Goal: Communication & Community: Answer question/provide support

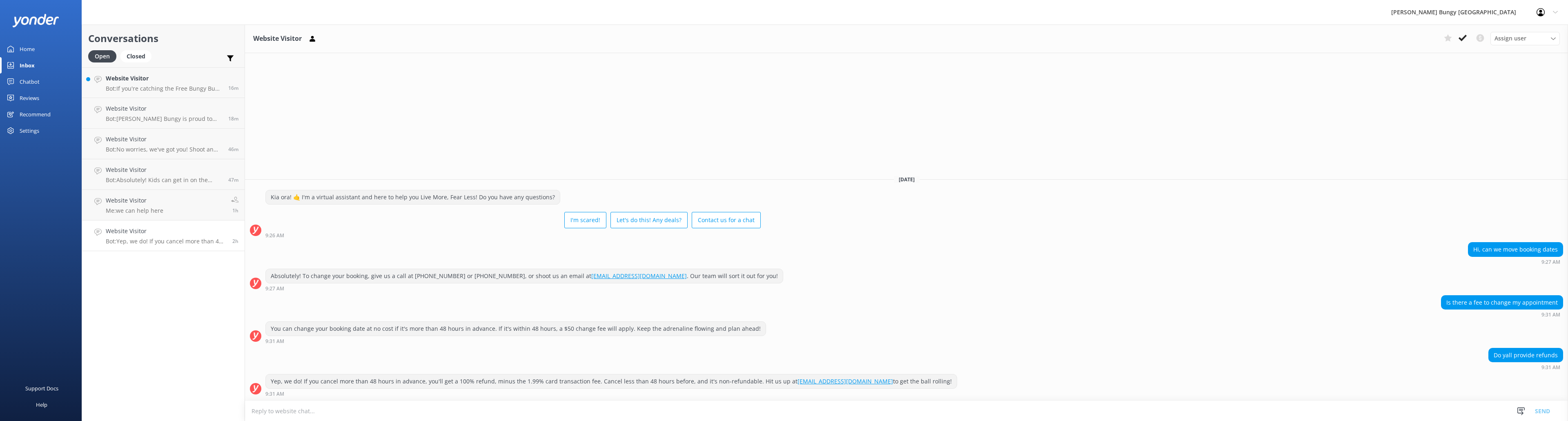
click at [690, 116] on div "Website Visitor Assign user Mike Voyce Michelle Gillard Tech Admin Dan Waugh Re…" at bounding box center [906, 222] width 1323 height 396
click at [1462, 33] on button at bounding box center [1463, 38] width 15 height 12
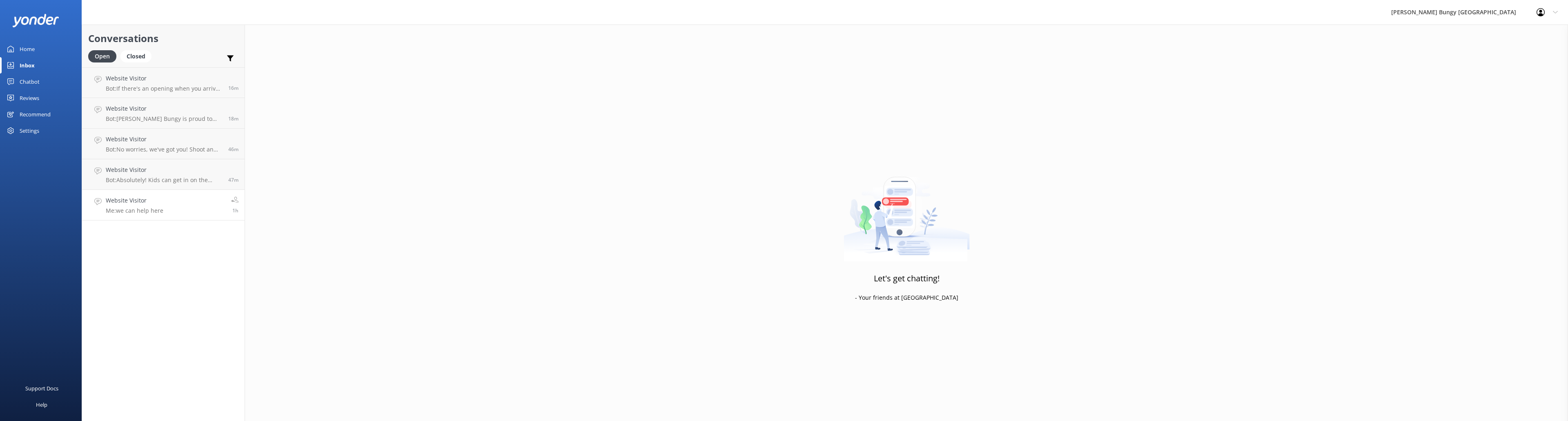
click at [159, 209] on p "Me: we can help here" at bounding box center [135, 211] width 58 height 7
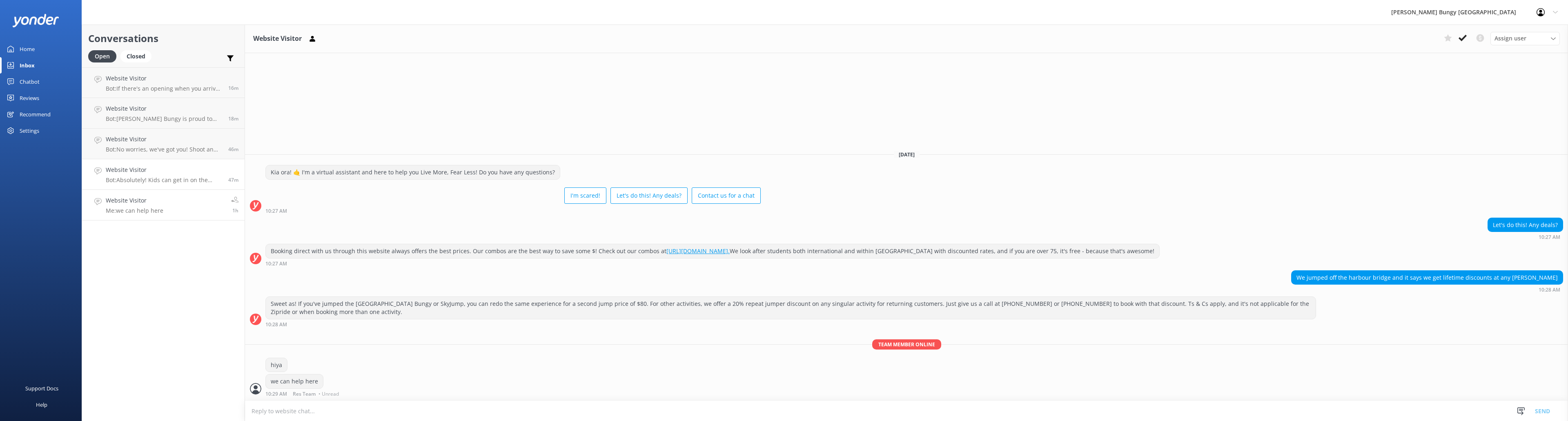
click at [155, 179] on p "Bot: Absolutely! Kids can get in on the action. For bungy jumps and swings, the…" at bounding box center [164, 180] width 116 height 7
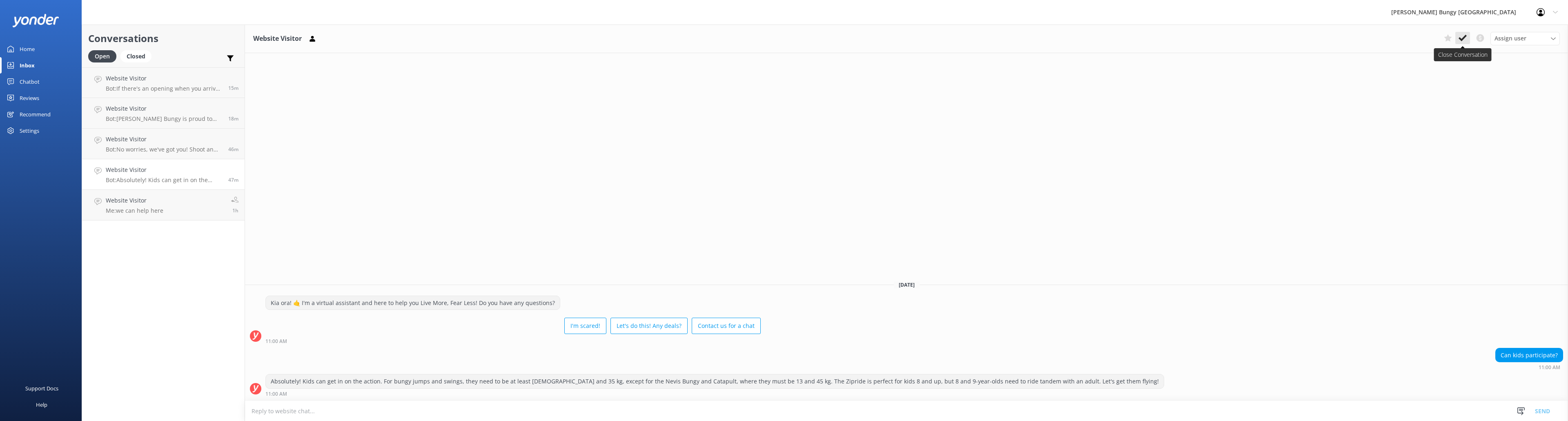
click at [1465, 36] on use at bounding box center [1462, 38] width 8 height 7
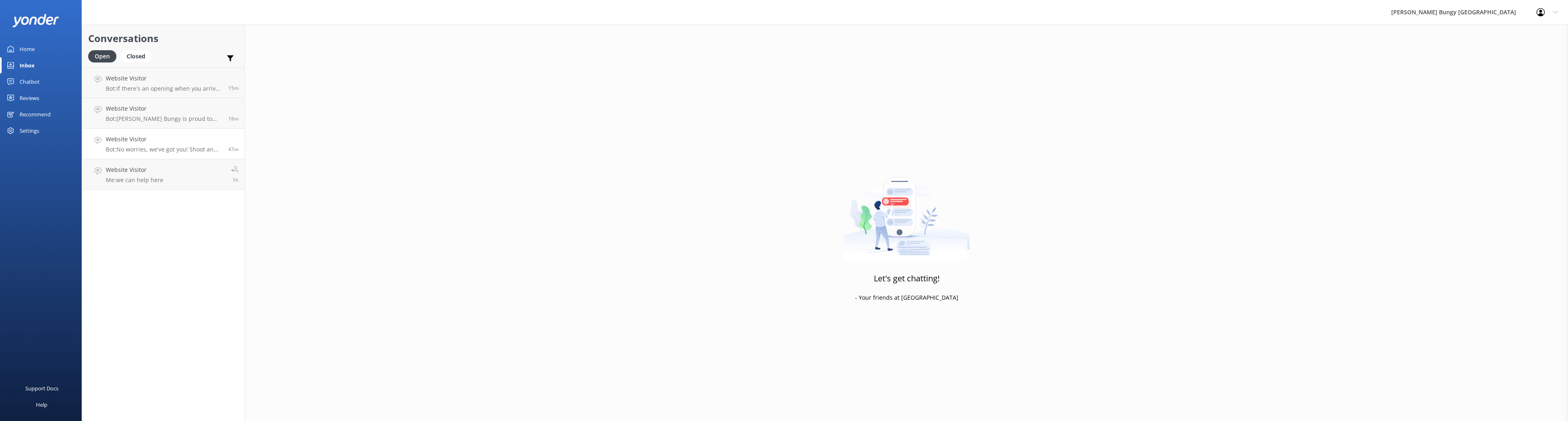
click at [158, 136] on h4 "Website Visitor" at bounding box center [164, 139] width 116 height 9
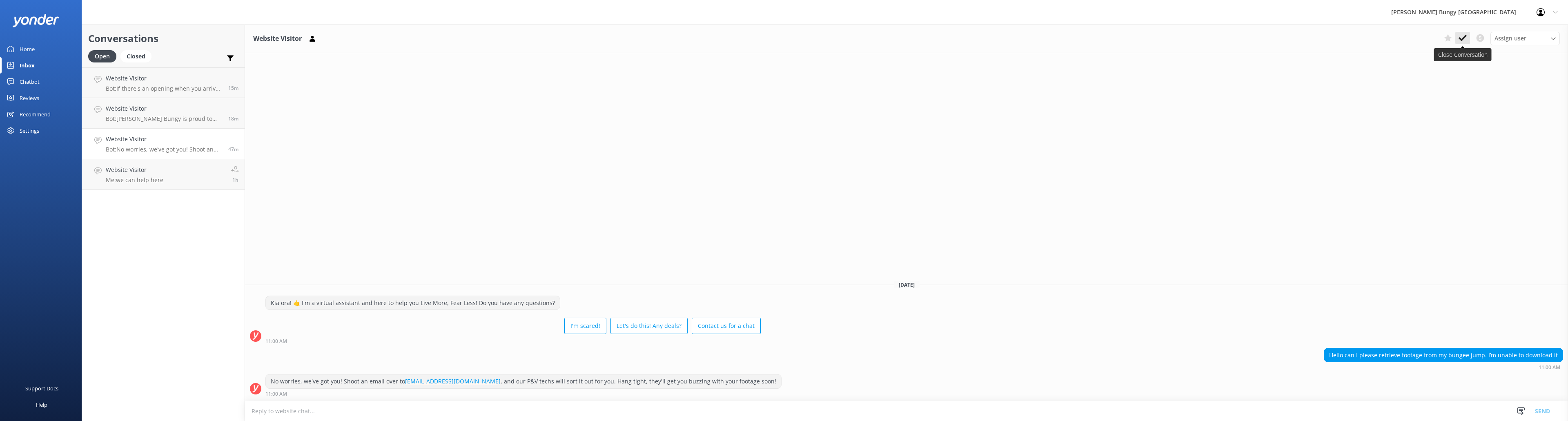
click at [1463, 38] on use at bounding box center [1462, 38] width 8 height 7
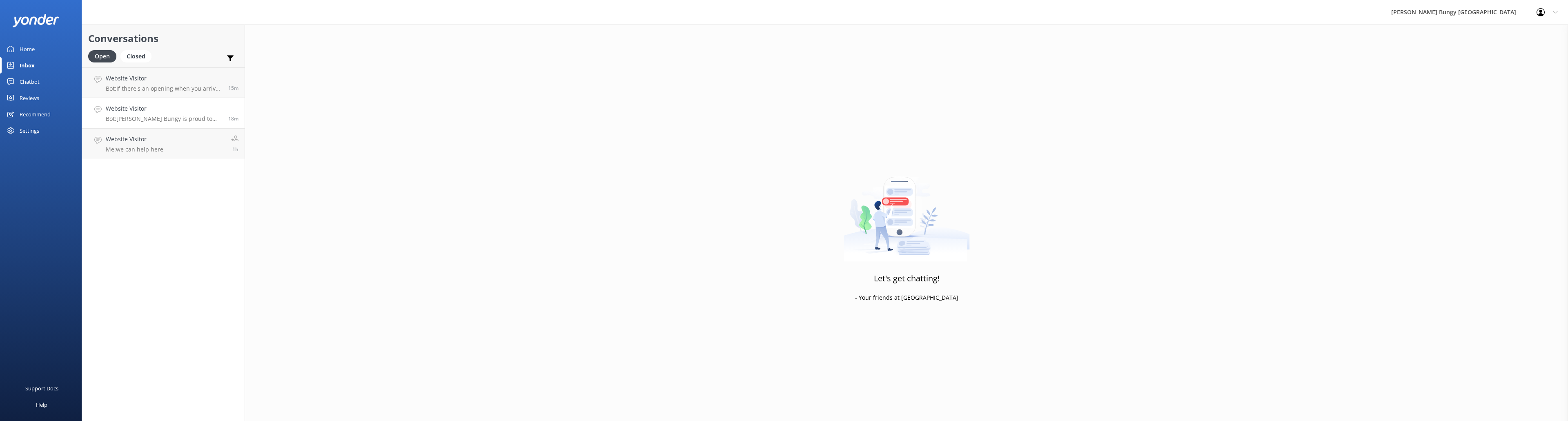
click at [164, 113] on div "Website Visitor Bot: AJ Hackett Bungy is proud to hold a proven safety record. …" at bounding box center [164, 113] width 116 height 18
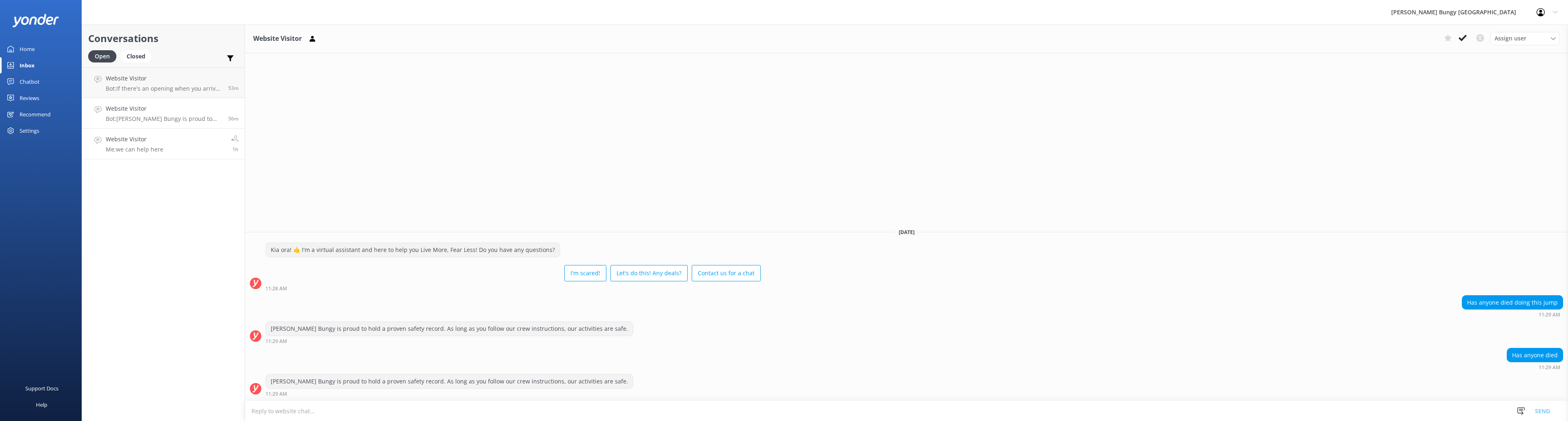
click at [149, 142] on h4 "Website Visitor" at bounding box center [135, 139] width 58 height 9
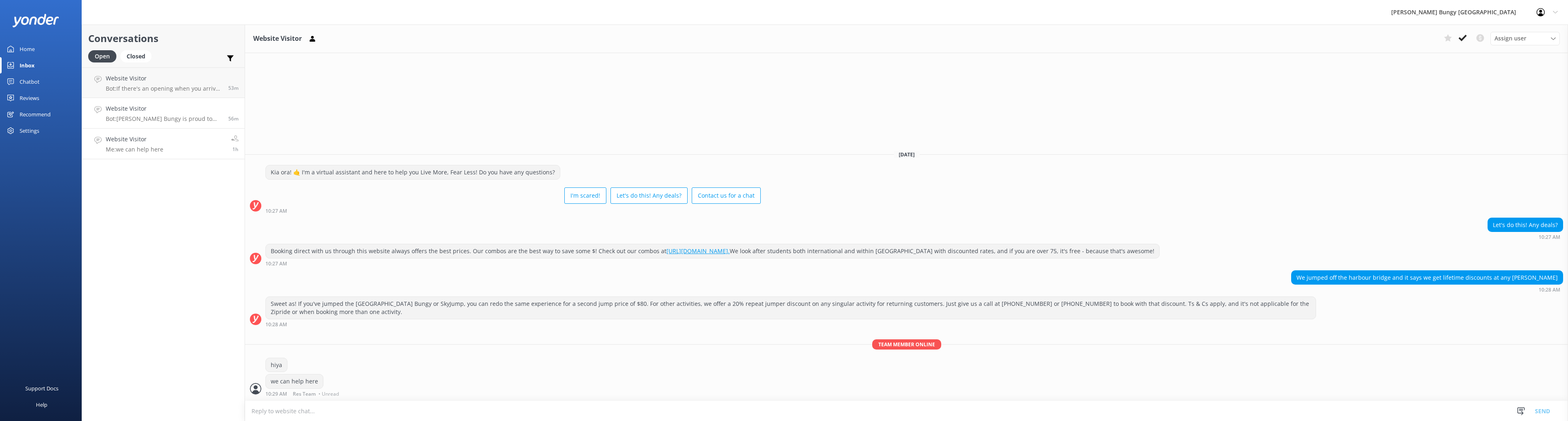
click at [155, 115] on p "Bot: [PERSON_NAME] Bungy is proud to hold a proven safety record. As long as yo…" at bounding box center [164, 119] width 116 height 7
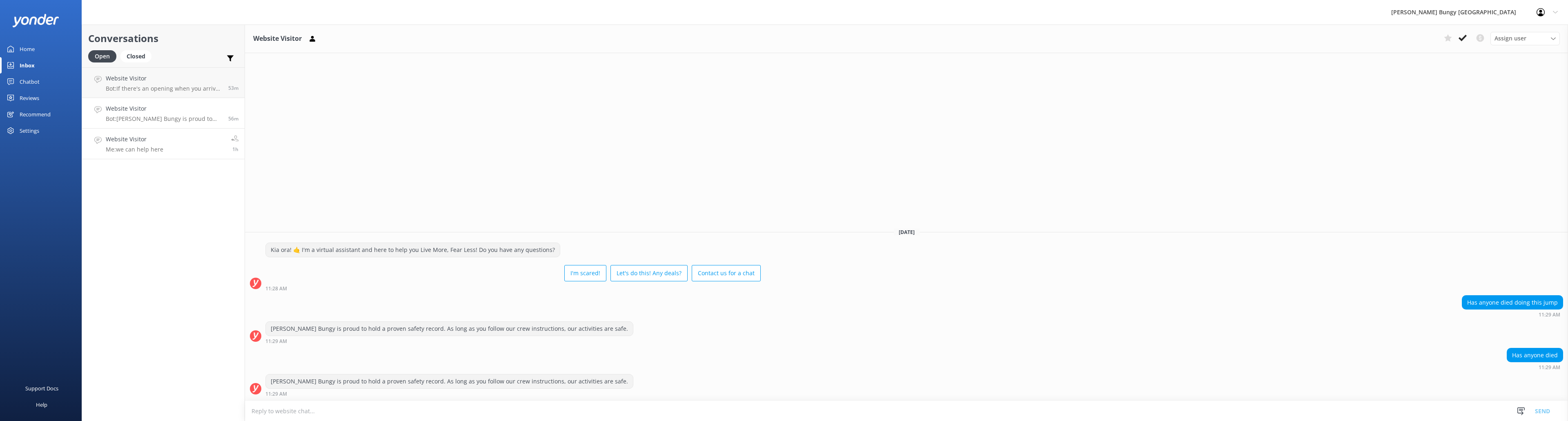
click at [165, 142] on link "Website Visitor Me: we can help here 1h" at bounding box center [163, 144] width 163 height 30
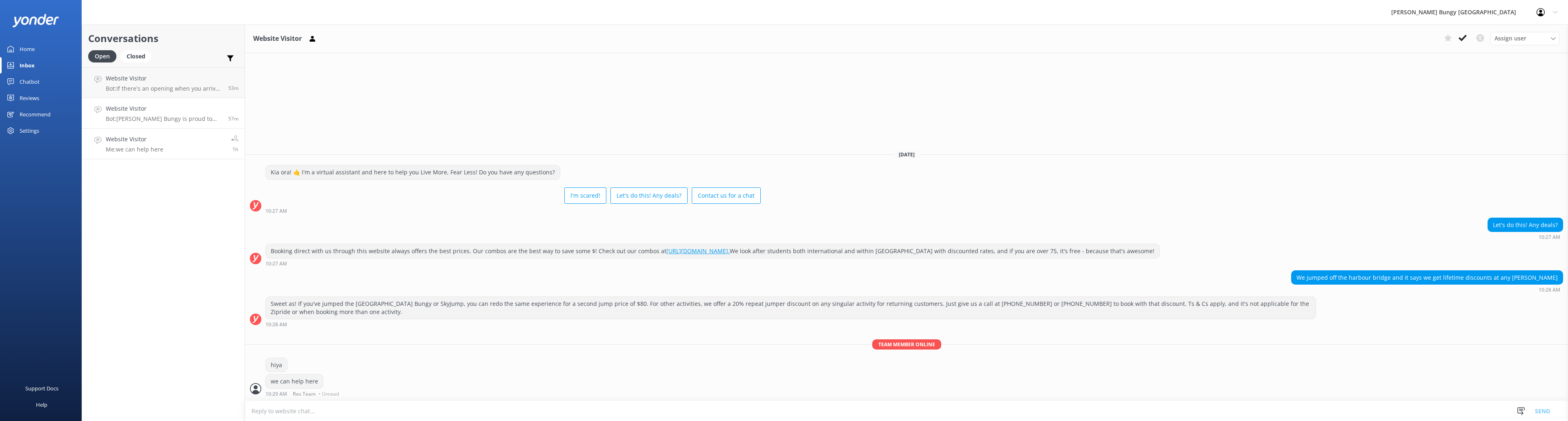
click at [161, 113] on h4 "Website Visitor" at bounding box center [164, 108] width 116 height 9
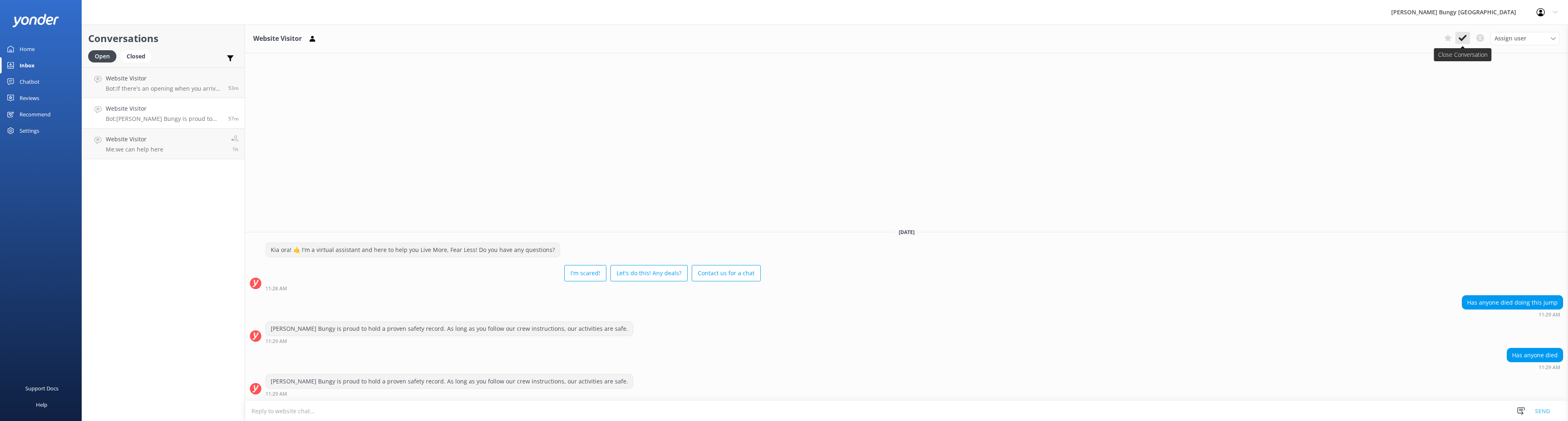
click at [1461, 40] on use at bounding box center [1462, 38] width 8 height 7
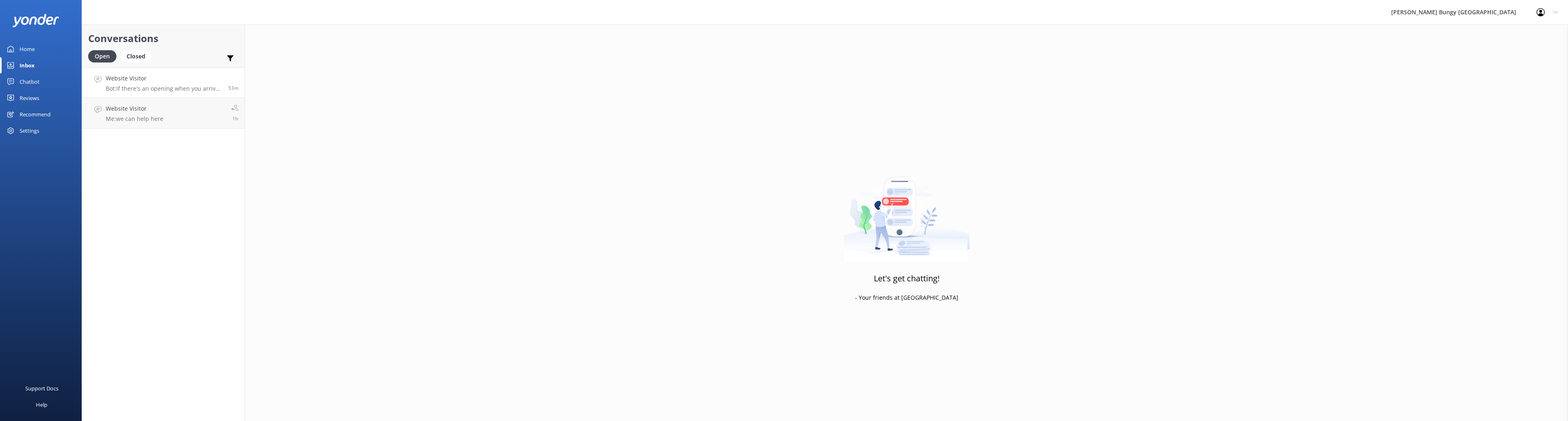
click at [177, 91] on p "Bot: If there's an opening when you arrive, you can totally snag it! Just remem…" at bounding box center [164, 89] width 116 height 7
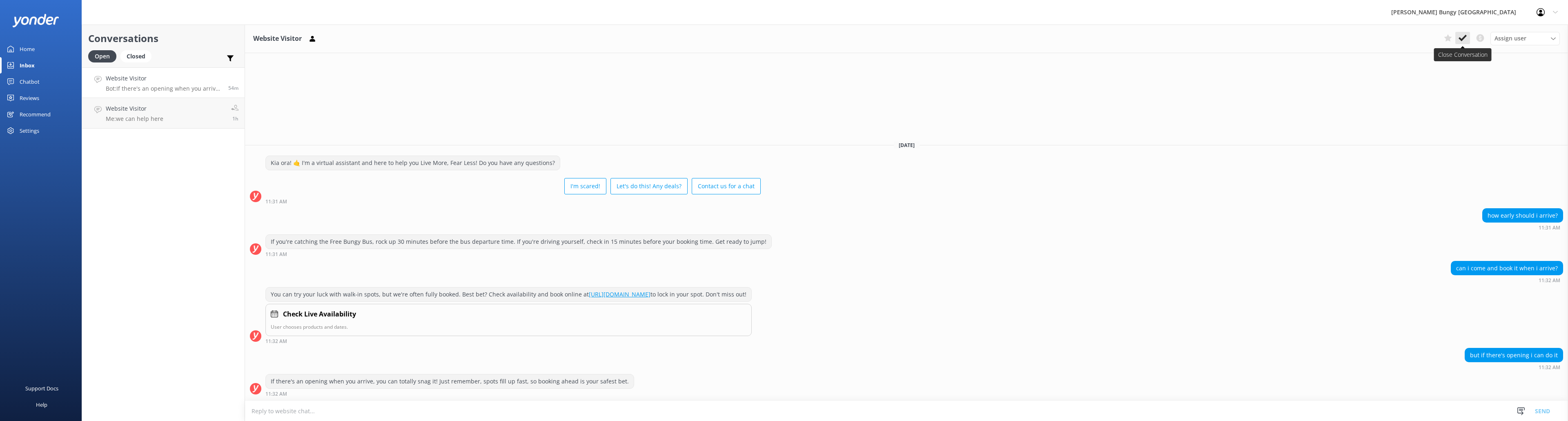
click at [1465, 38] on icon at bounding box center [1462, 38] width 8 height 8
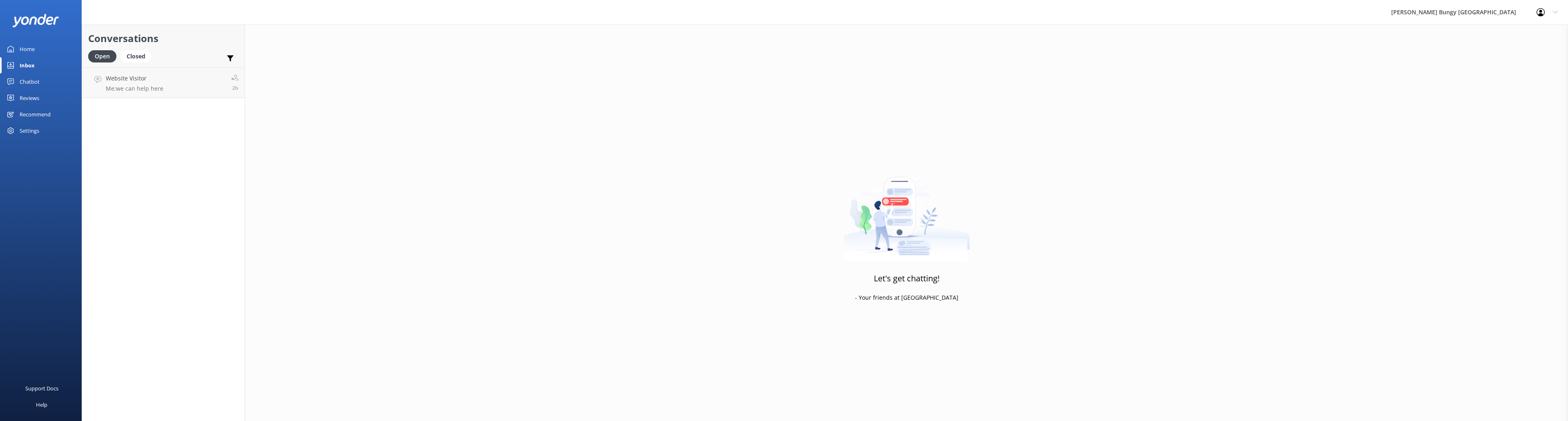
click at [53, 96] on link "Reviews" at bounding box center [41, 98] width 82 height 16
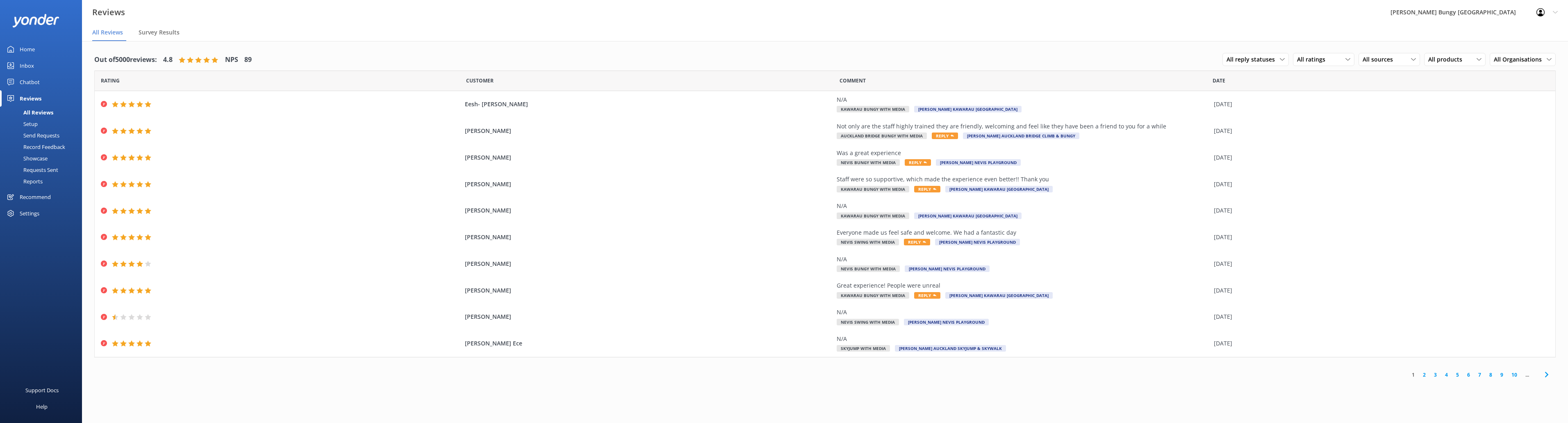
click at [1424, 370] on div "1 2 3 4 5 6 7 8 9 10 ..." at bounding box center [1479, 375] width 152 height 18
click at [1425, 373] on link "2" at bounding box center [1424, 374] width 11 height 8
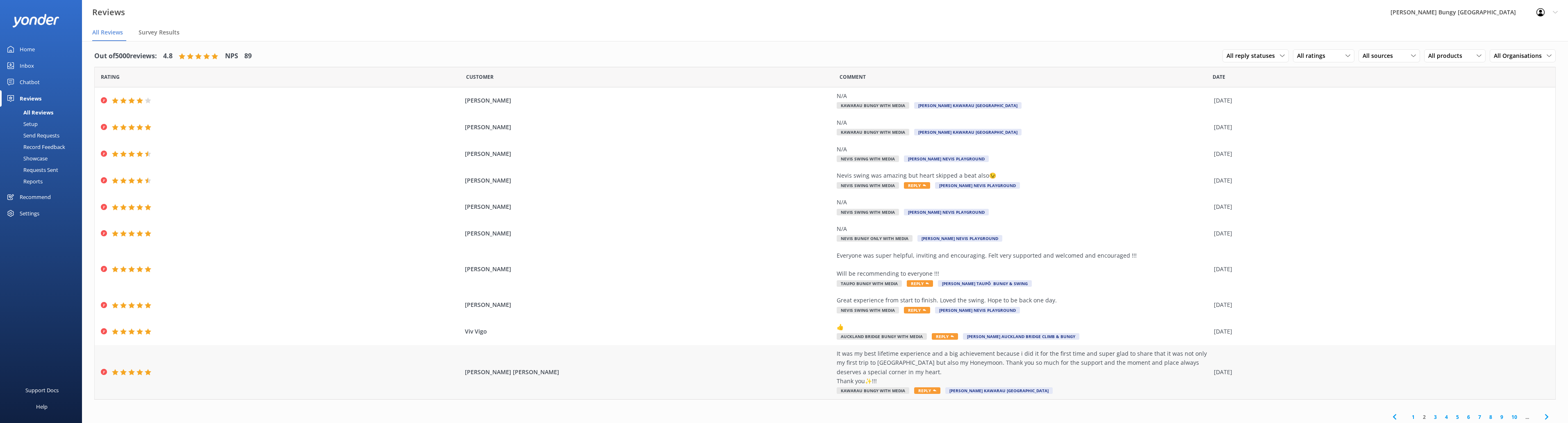
scroll to position [7, 0]
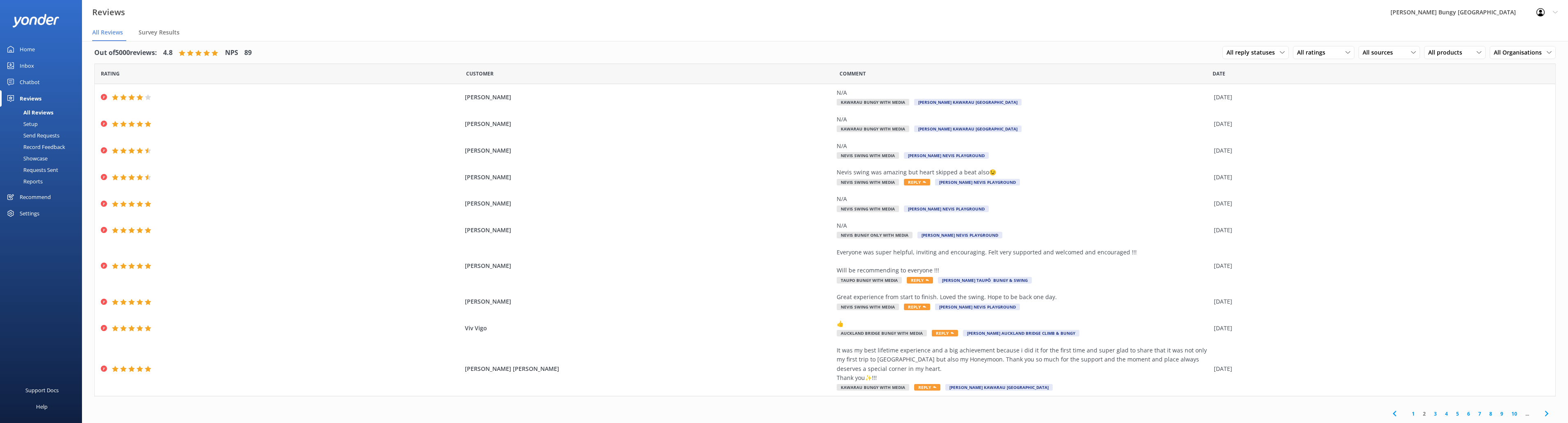
click at [1430, 411] on link "3" at bounding box center [1435, 413] width 11 height 8
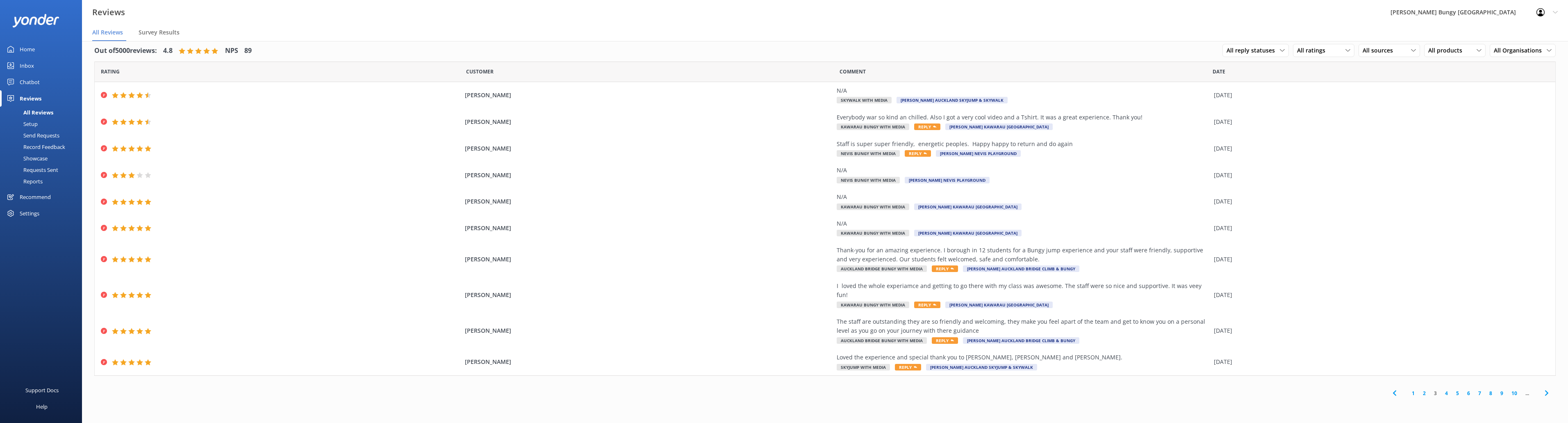
scroll to position [17, 0]
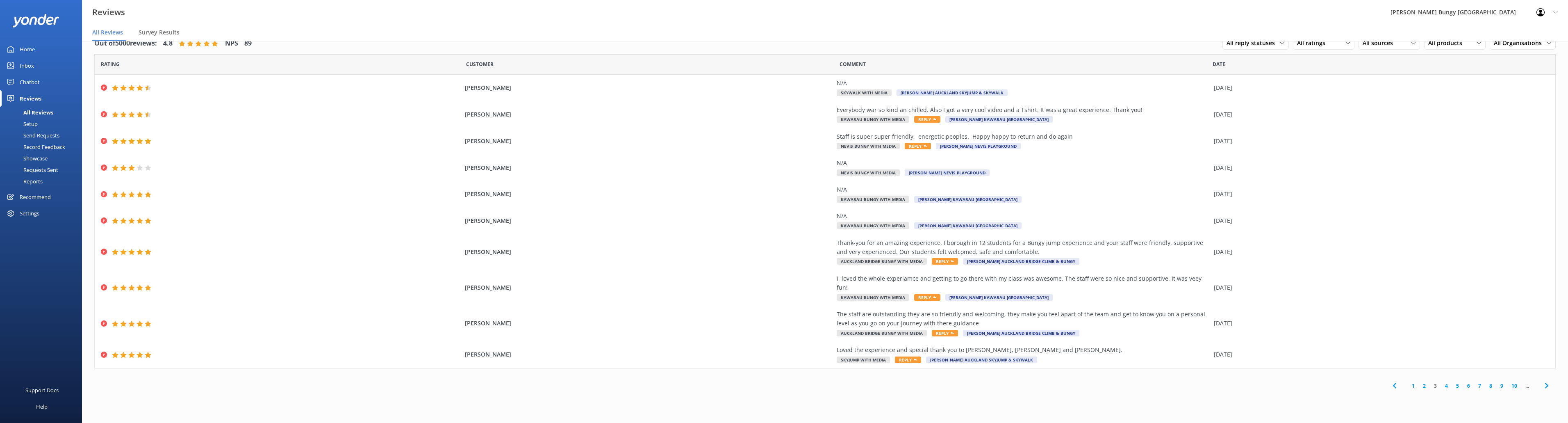
click at [1448, 382] on link "4" at bounding box center [1446, 386] width 11 height 8
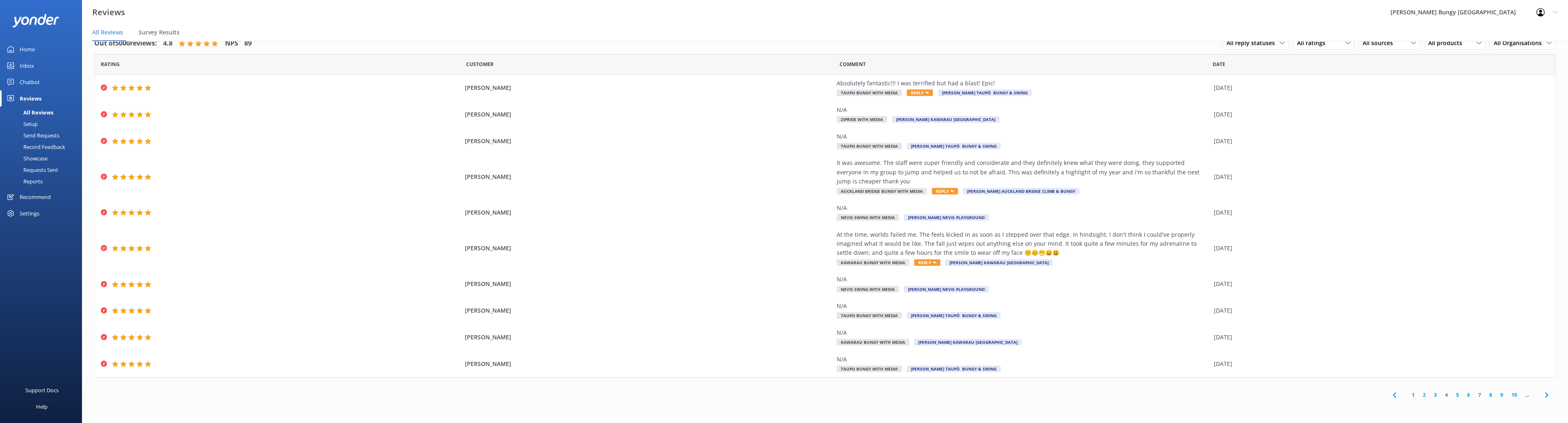
click at [1456, 392] on link "5" at bounding box center [1457, 394] width 11 height 8
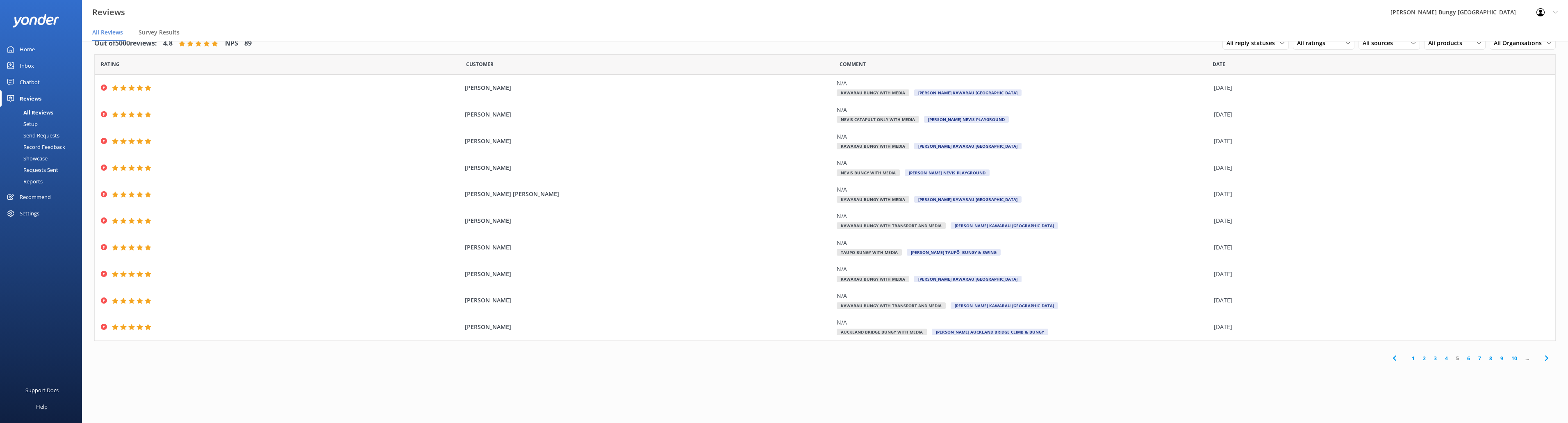
click at [1468, 357] on link "6" at bounding box center [1468, 358] width 11 height 8
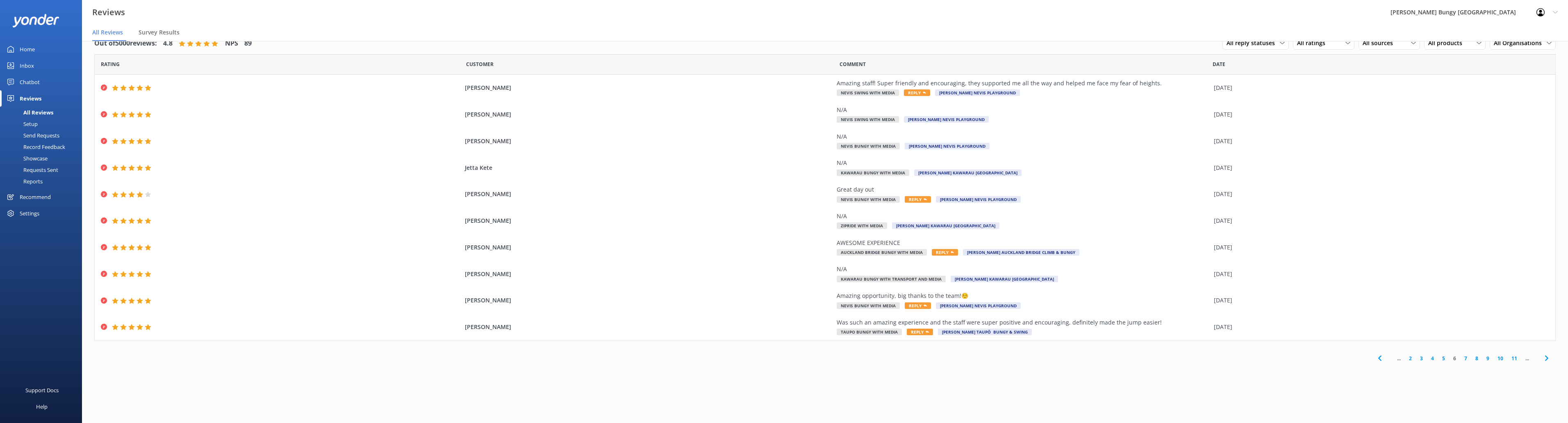
click at [1467, 357] on link "7" at bounding box center [1466, 358] width 11 height 8
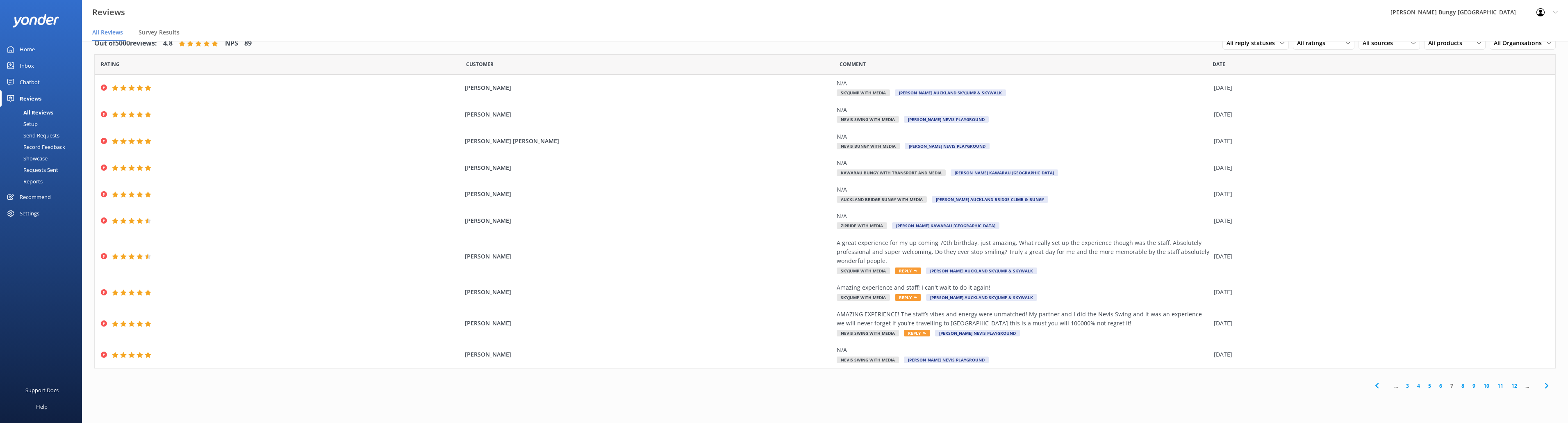
click at [1462, 384] on link "8" at bounding box center [1463, 386] width 11 height 8
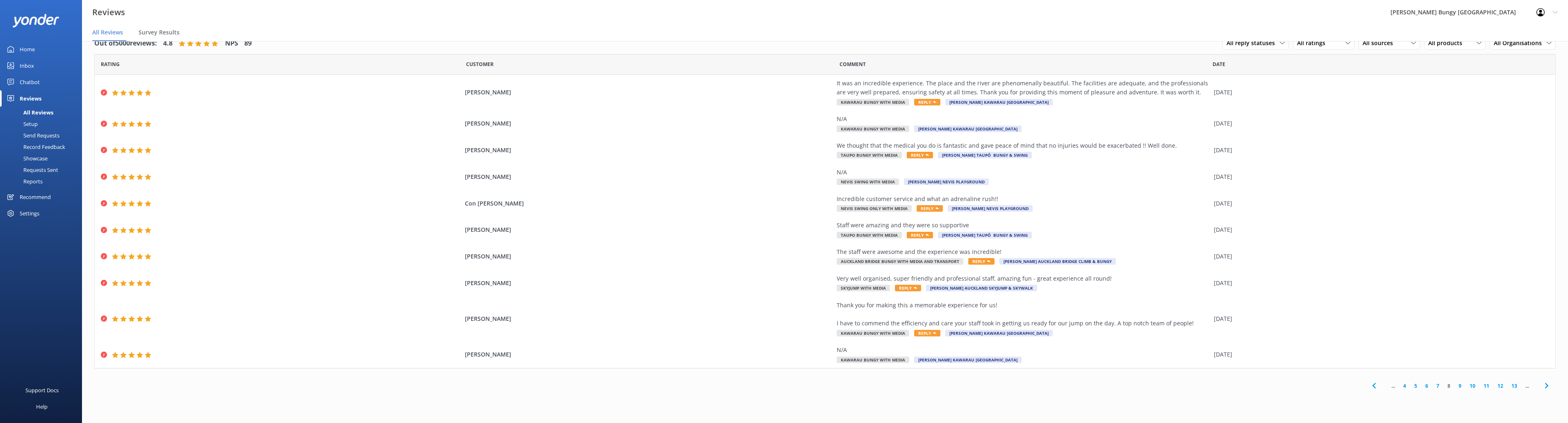
click at [1459, 383] on link "9" at bounding box center [1460, 386] width 11 height 8
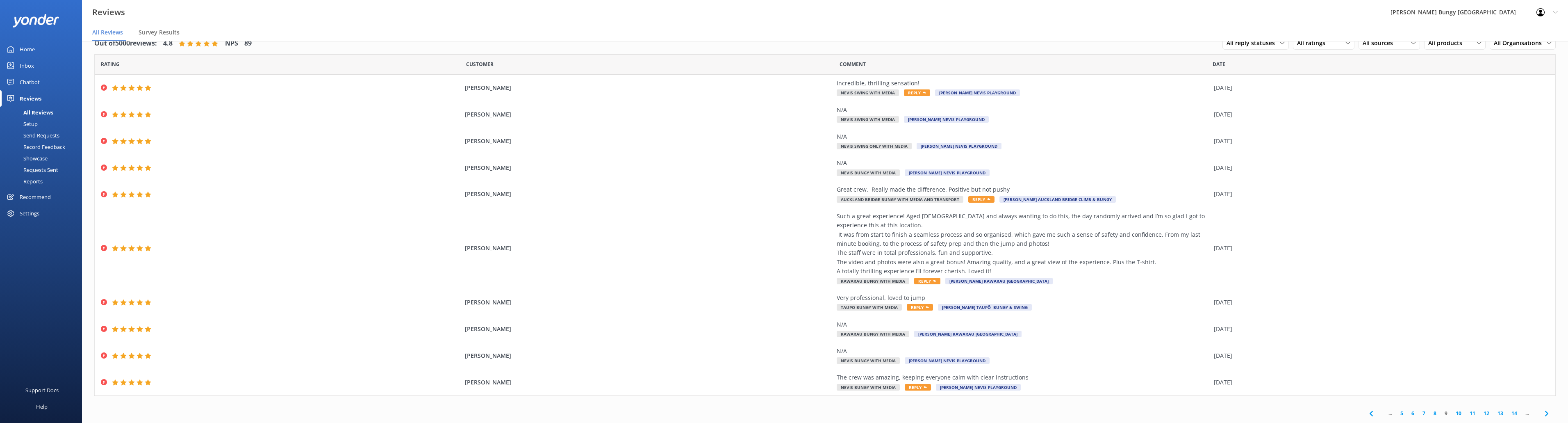
click at [1453, 409] on link "10" at bounding box center [1458, 413] width 14 height 8
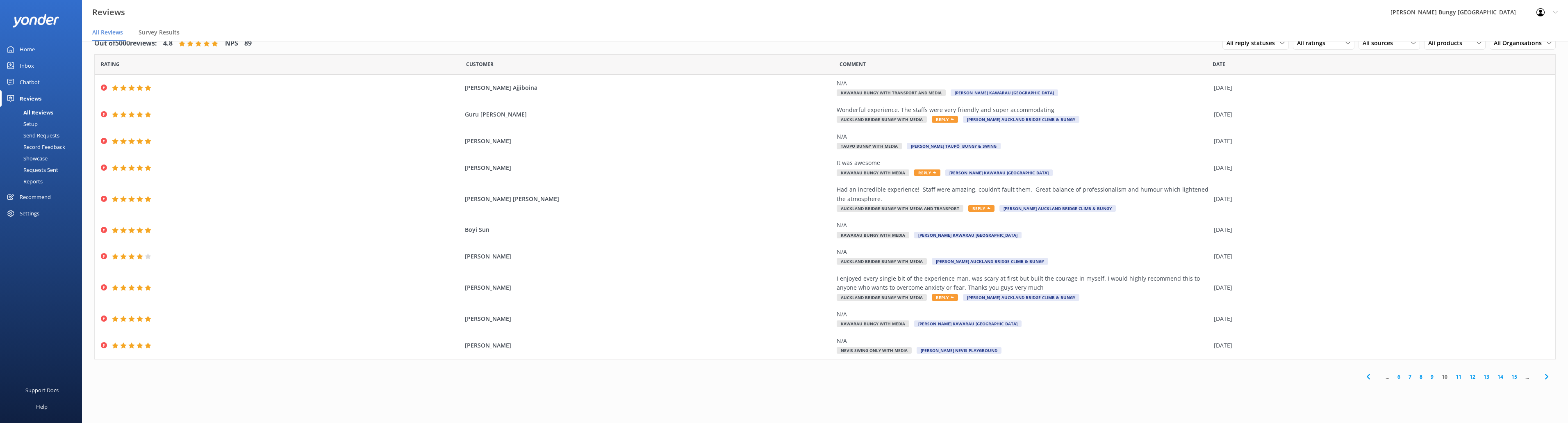
click at [1459, 375] on link "11" at bounding box center [1458, 377] width 14 height 8
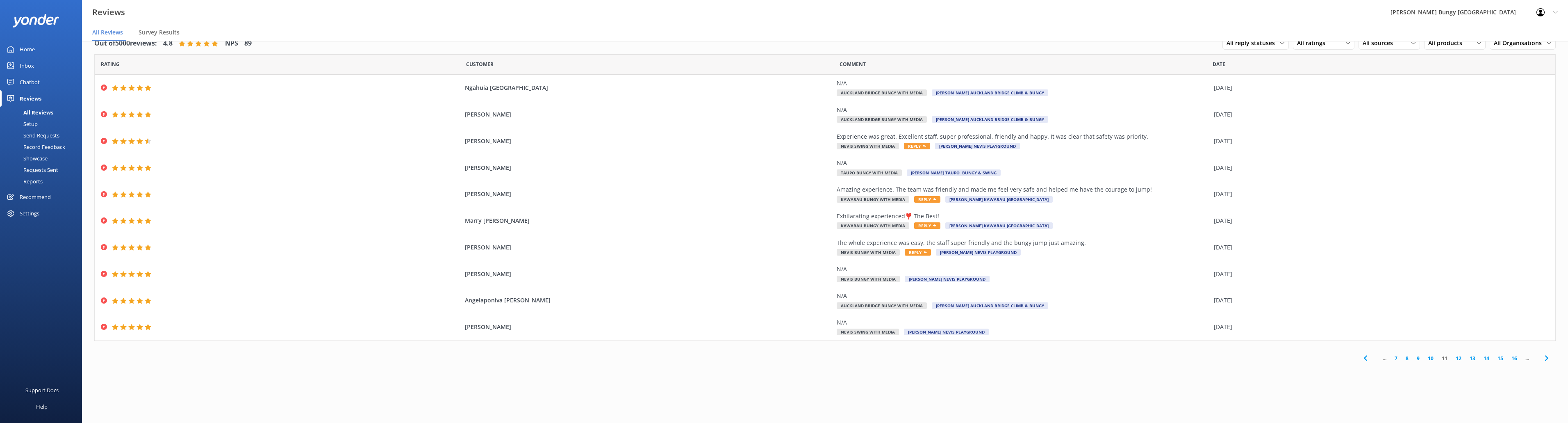
click at [1459, 357] on link "12" at bounding box center [1458, 358] width 14 height 8
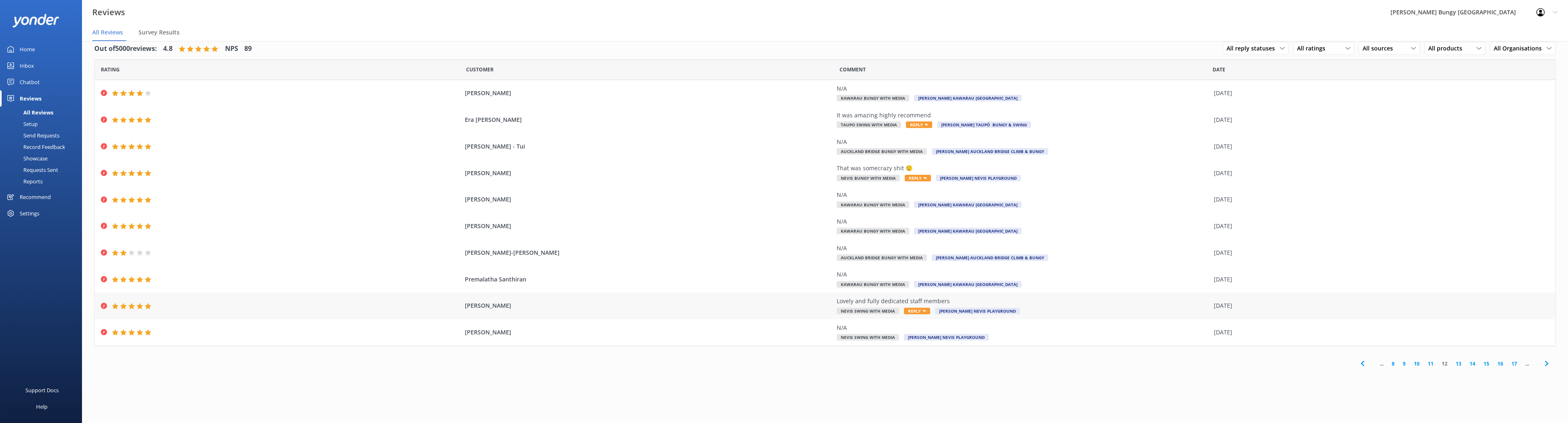
scroll to position [17, 0]
click at [1460, 355] on link "13" at bounding box center [1458, 358] width 14 height 8
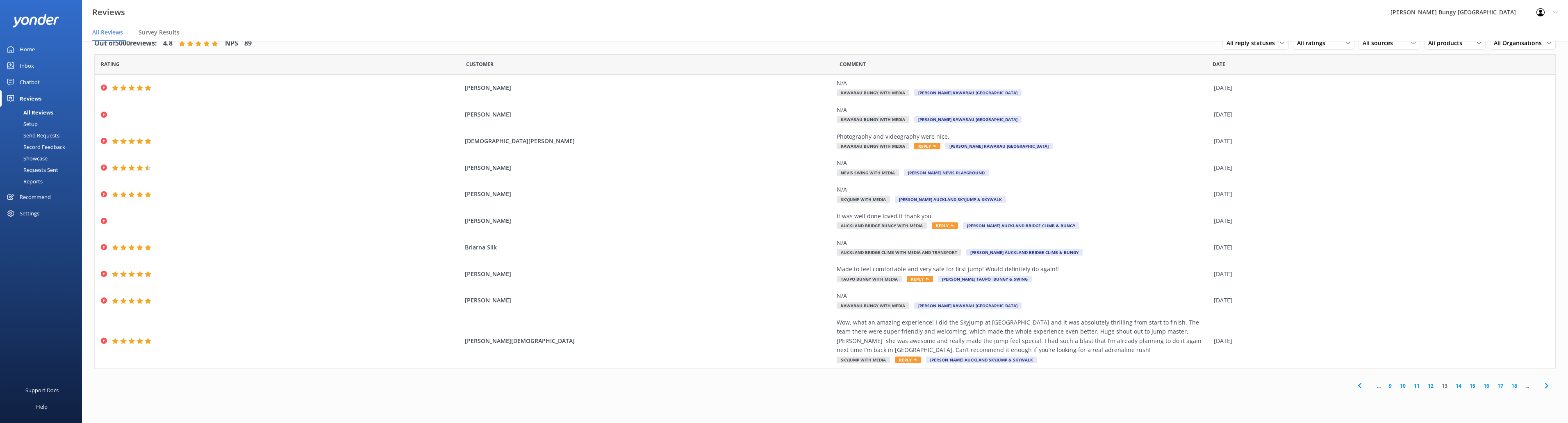
click at [1460, 381] on div "... 9 10 11 12 13 14 15 16 17 18 ..." at bounding box center [1453, 386] width 205 height 18
click at [1460, 382] on link "14" at bounding box center [1458, 386] width 14 height 8
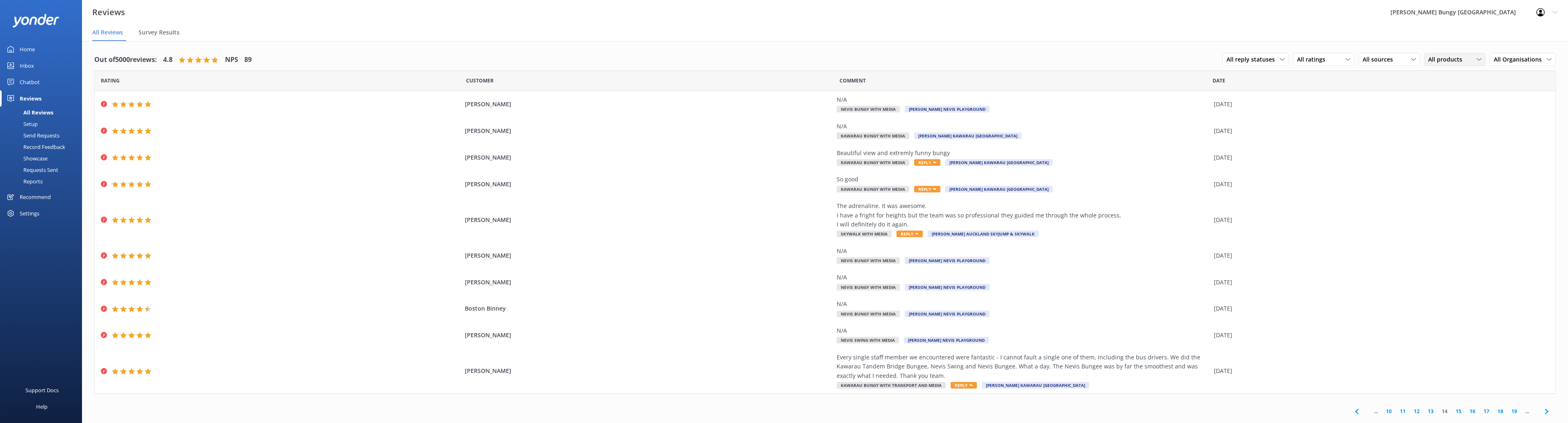
click at [1448, 56] on span "All products" at bounding box center [1448, 59] width 39 height 9
click at [1136, 68] on div "Out of 5000 reviews: 4.8 NPS 89 All reply statuses All reply statuses Needs a r…" at bounding box center [825, 59] width 1462 height 21
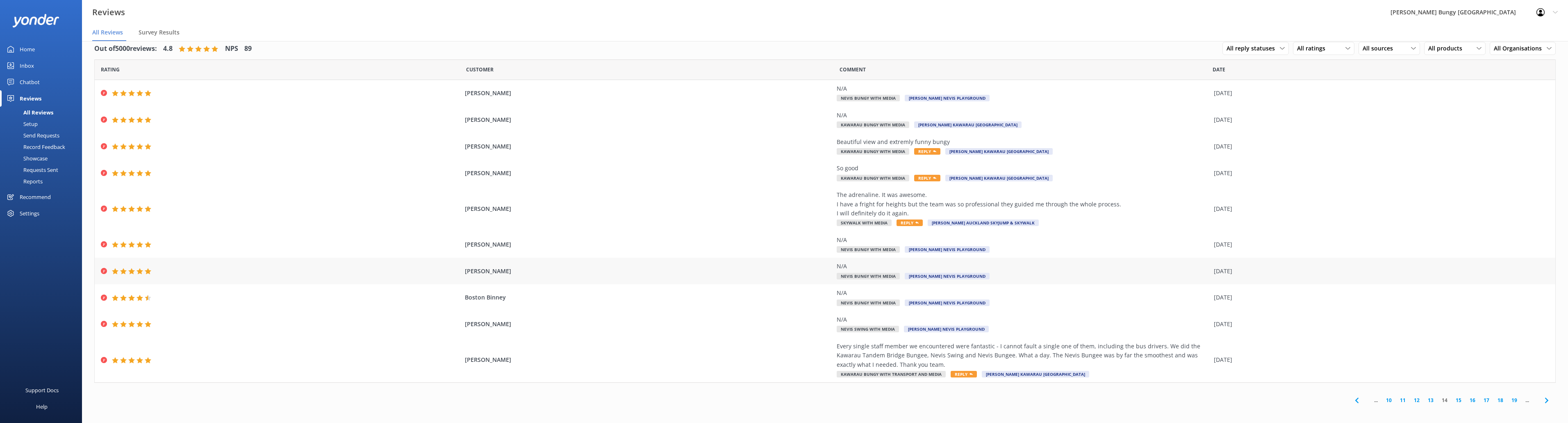
scroll to position [17, 0]
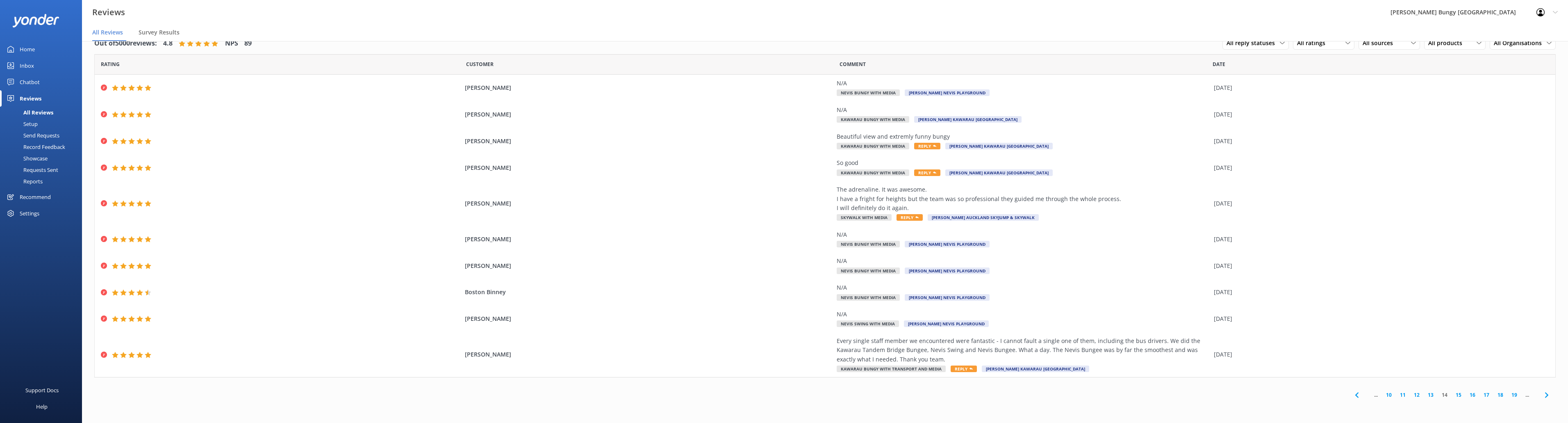
click at [1462, 393] on link "15" at bounding box center [1458, 394] width 14 height 8
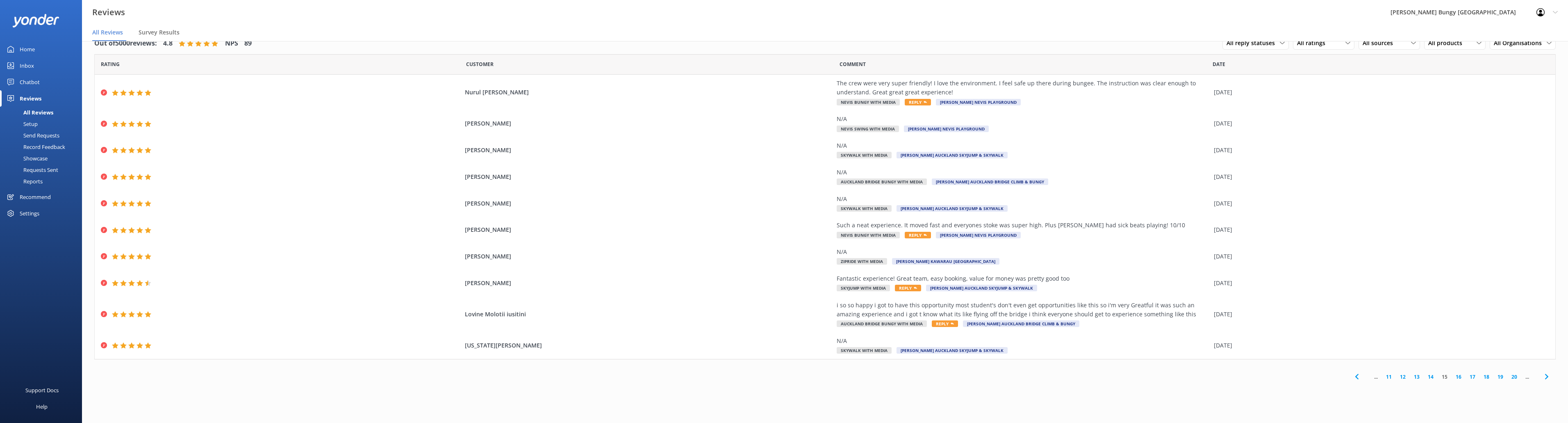
click at [1458, 377] on link "16" at bounding box center [1458, 377] width 14 height 8
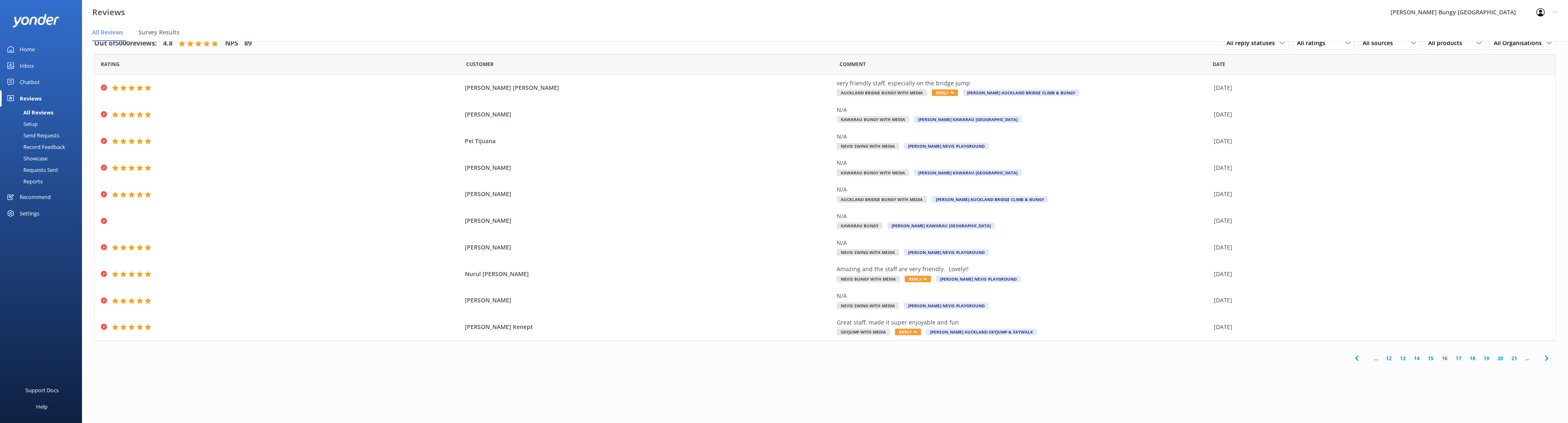
click at [1459, 357] on link "17" at bounding box center [1458, 358] width 14 height 8
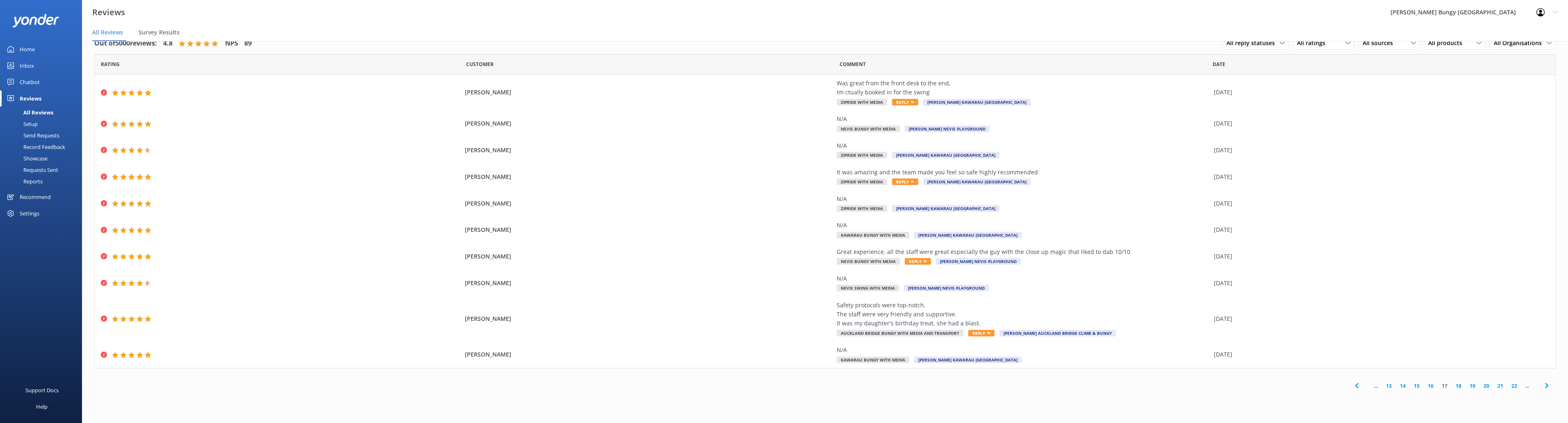
click at [1459, 382] on link "18" at bounding box center [1458, 386] width 14 height 8
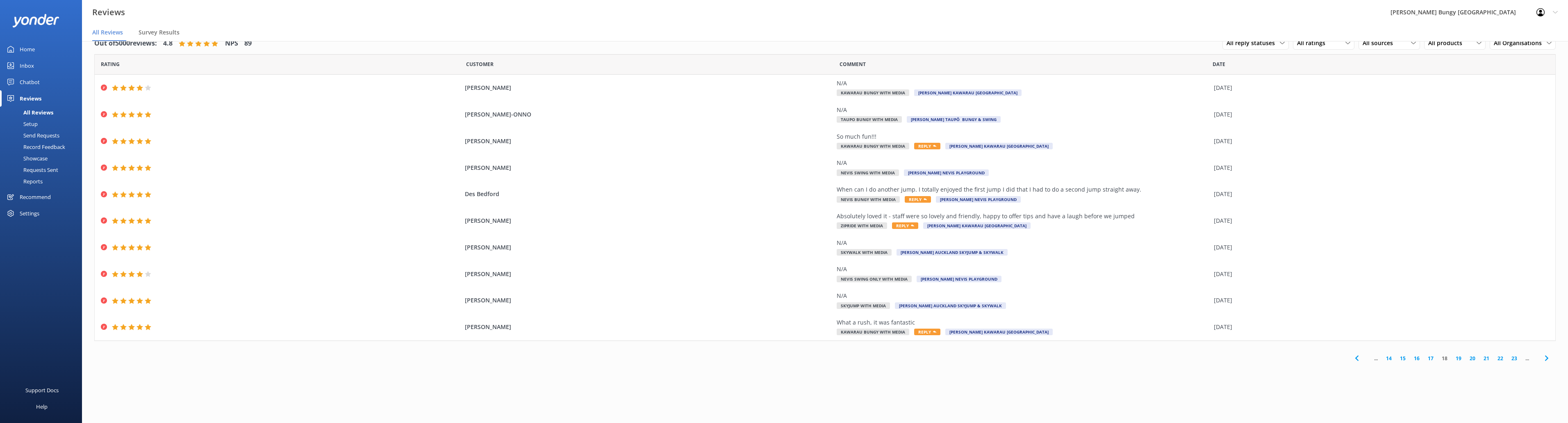
click at [1459, 359] on link "19" at bounding box center [1458, 358] width 14 height 8
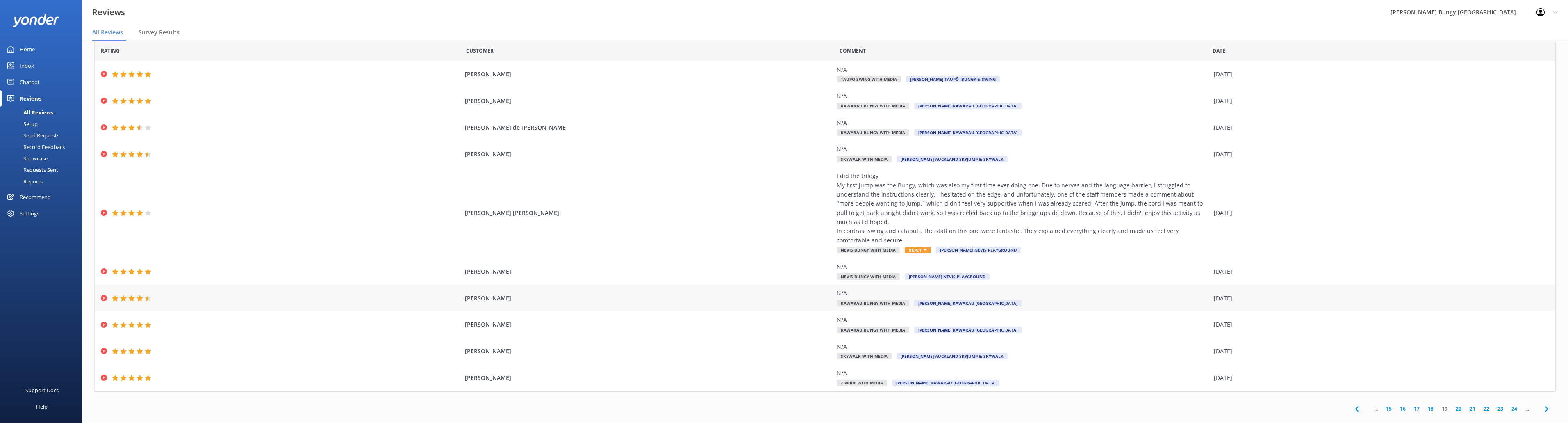
scroll to position [26, 0]
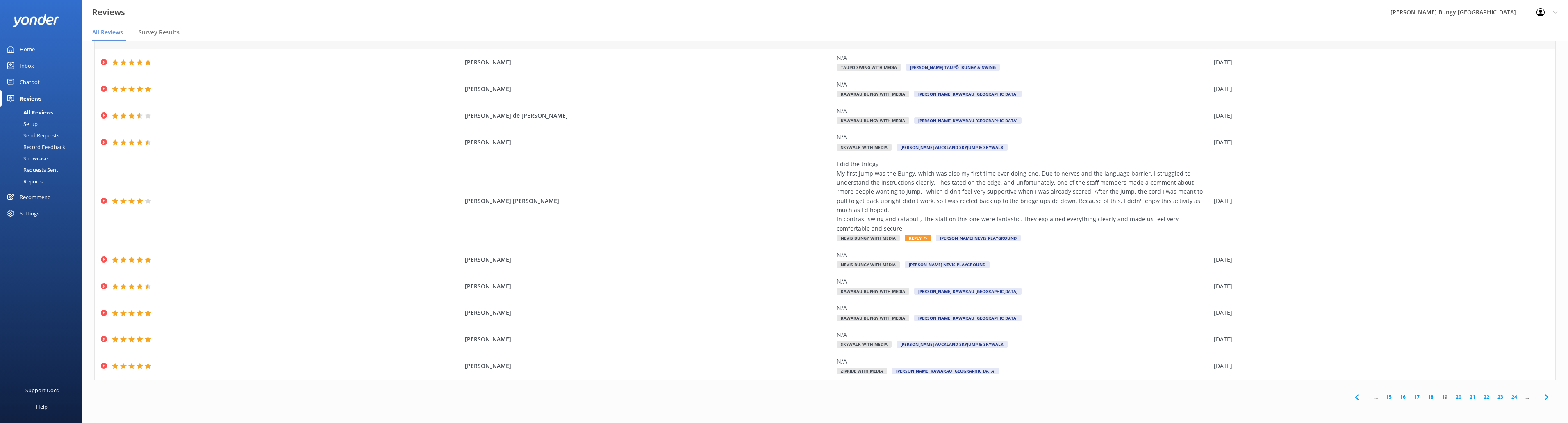
click at [1453, 392] on div "... 15 16 17 18 19 20 21 22 23 24 ..." at bounding box center [1451, 397] width 208 height 18
click at [1451, 395] on link "20" at bounding box center [1458, 397] width 14 height 8
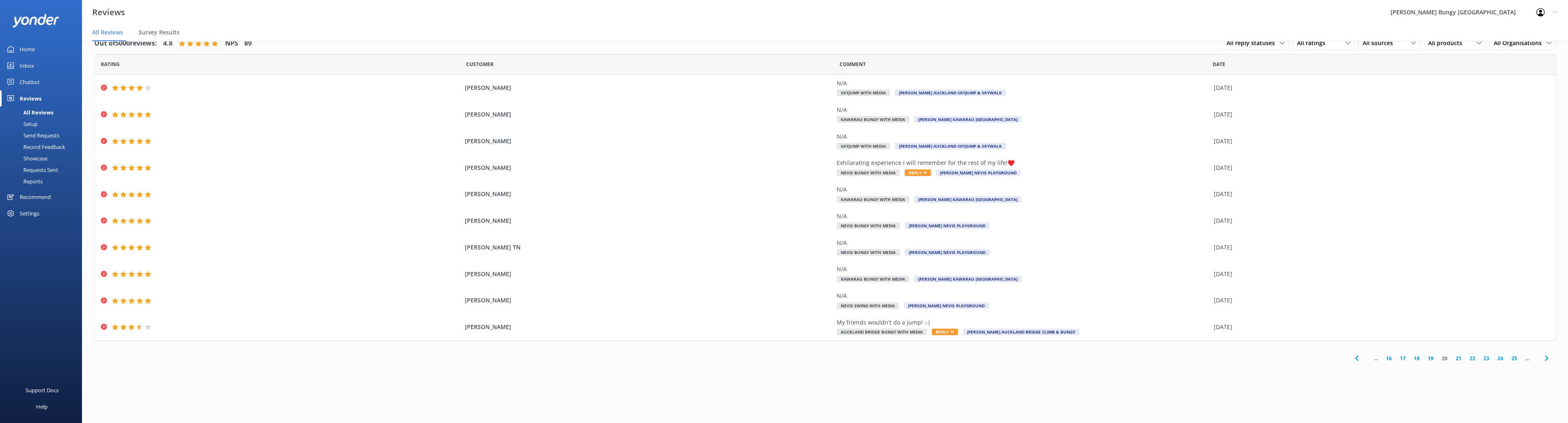
click at [1459, 356] on link "21" at bounding box center [1458, 358] width 14 height 8
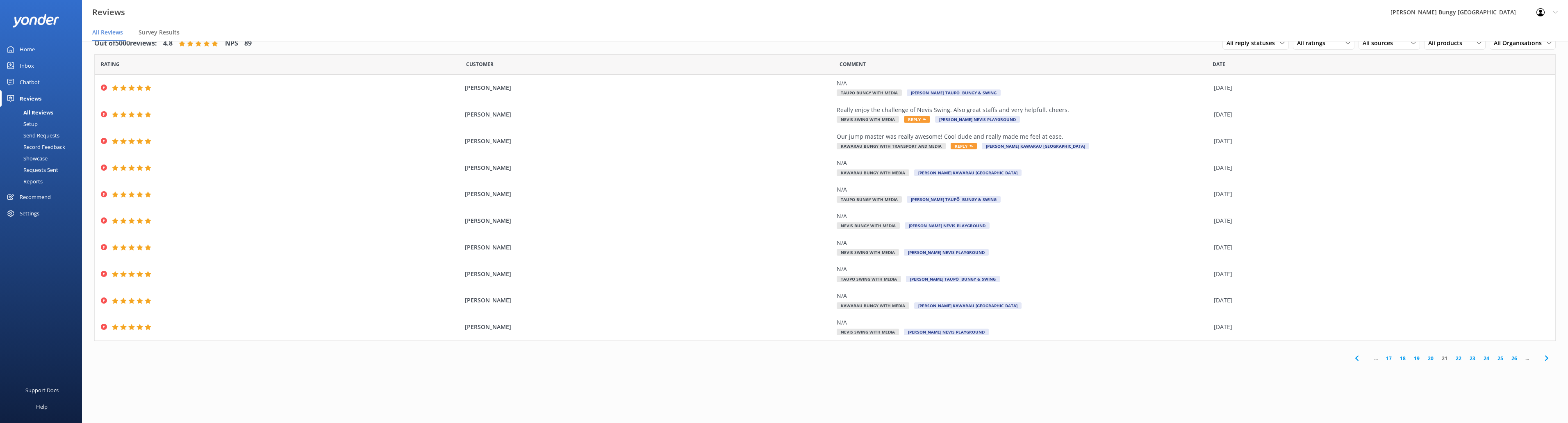
click at [1460, 356] on link "22" at bounding box center [1458, 358] width 14 height 8
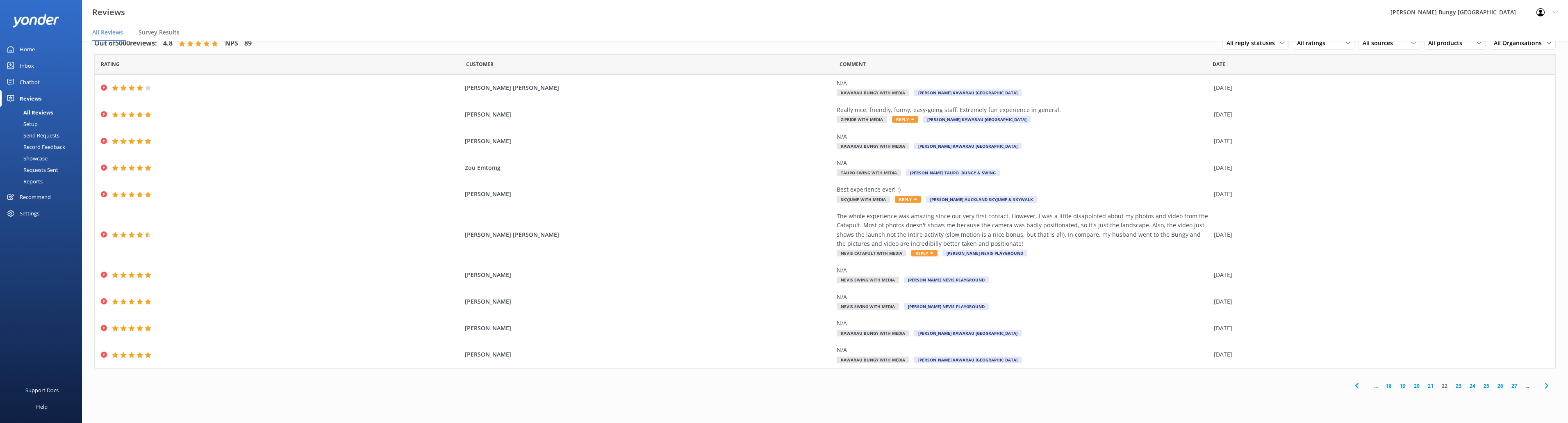
click at [1459, 382] on link "23" at bounding box center [1458, 386] width 14 height 8
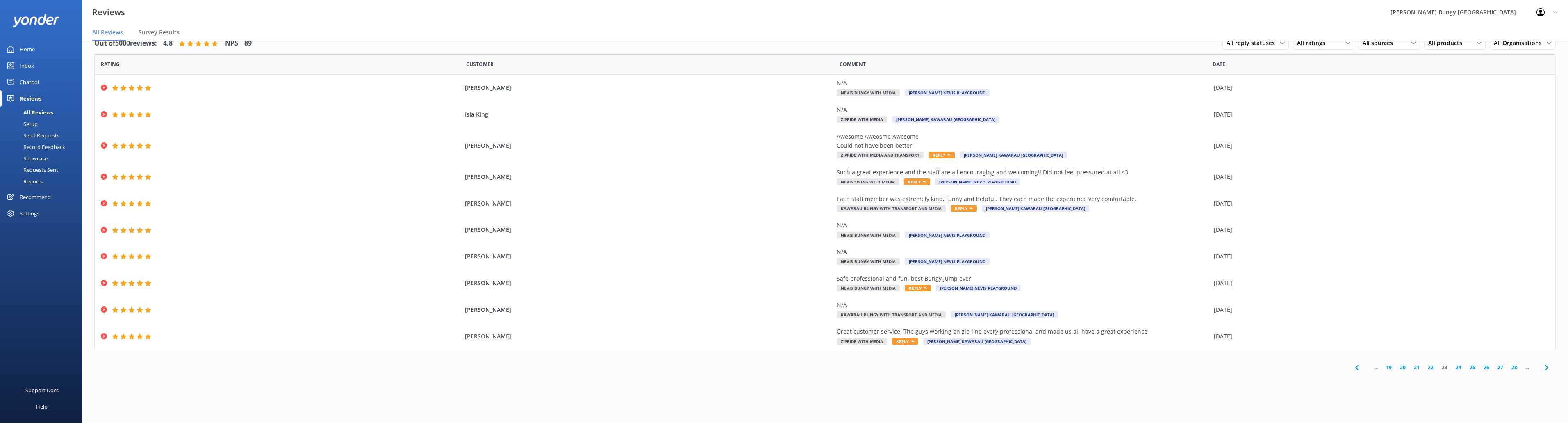
click at [1459, 367] on link "24" at bounding box center [1458, 367] width 14 height 8
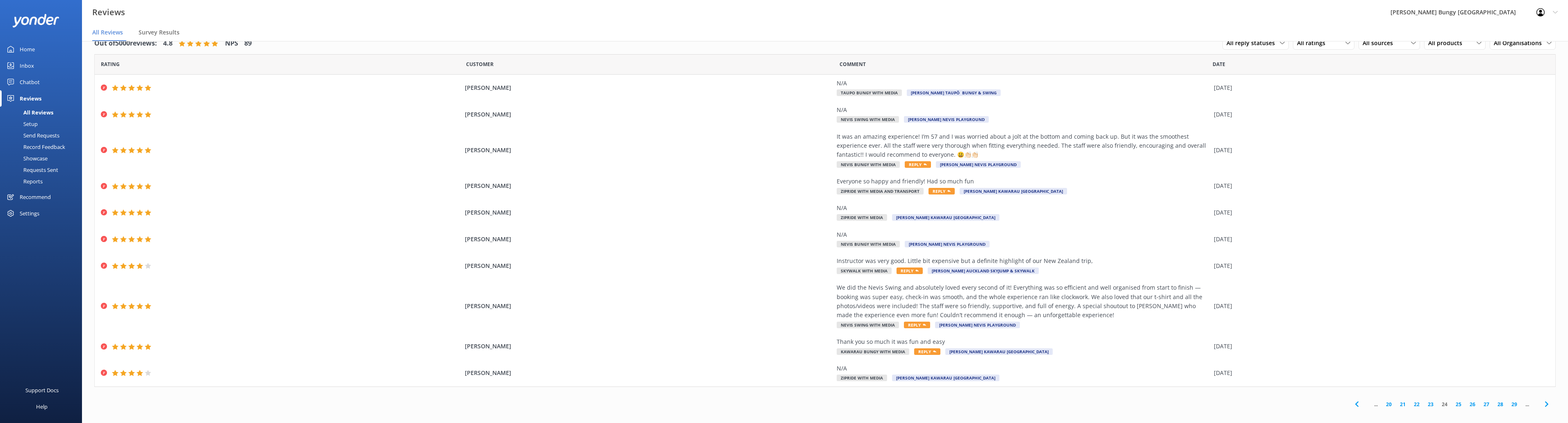
click at [1451, 401] on link "25" at bounding box center [1458, 404] width 14 height 8
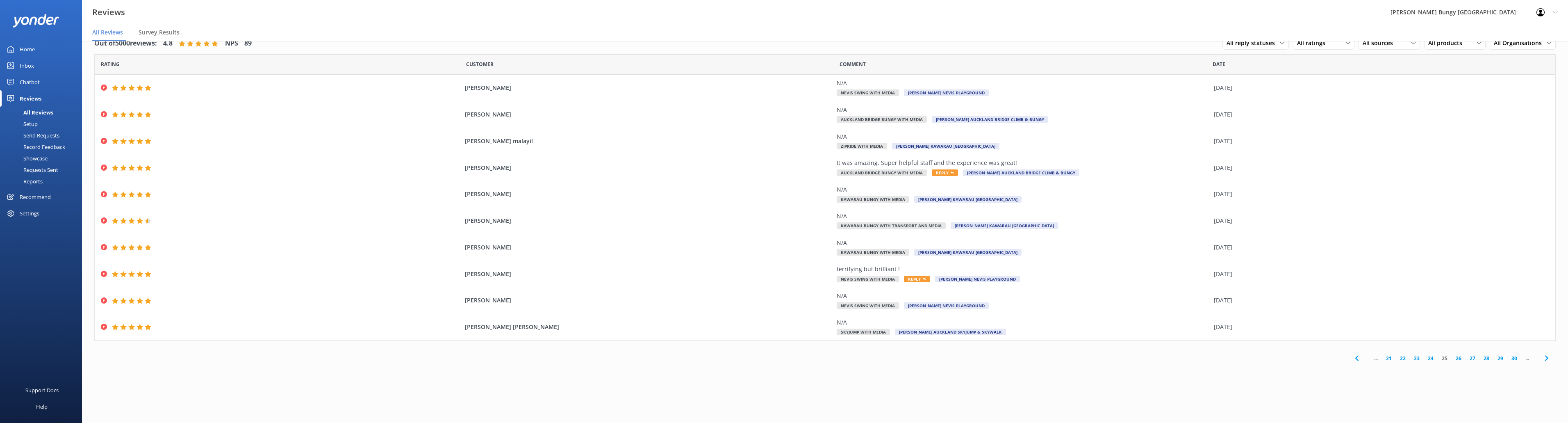
click at [1459, 356] on link "26" at bounding box center [1458, 358] width 14 height 8
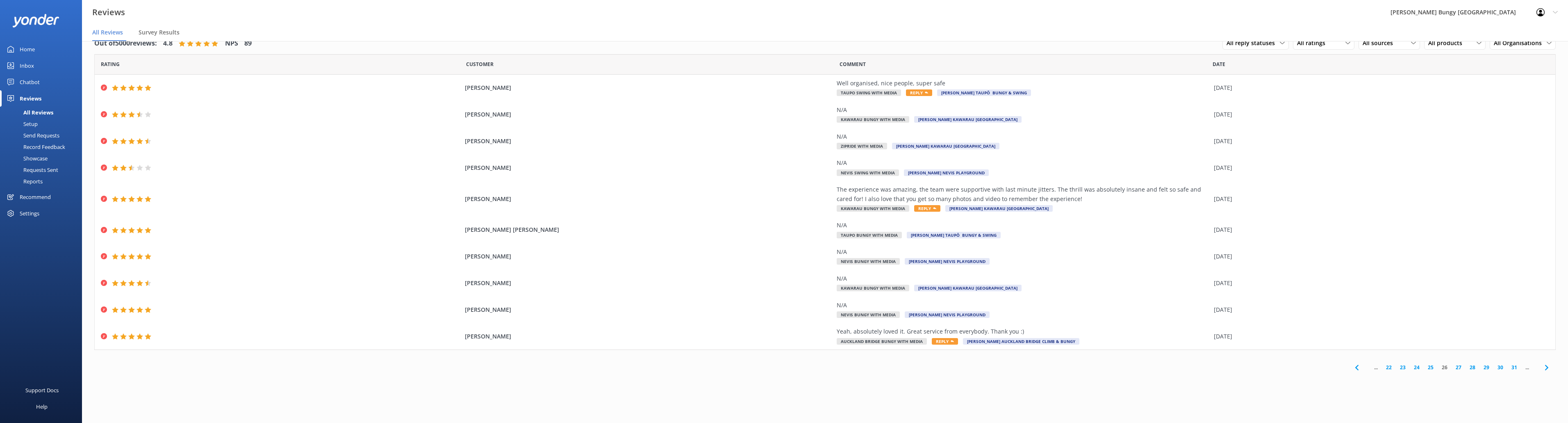
click at [1417, 362] on div "... 22 23 24 25 26 27 28 29 30 31 ..." at bounding box center [1451, 367] width 208 height 18
click at [1416, 364] on link "24" at bounding box center [1416, 367] width 14 height 8
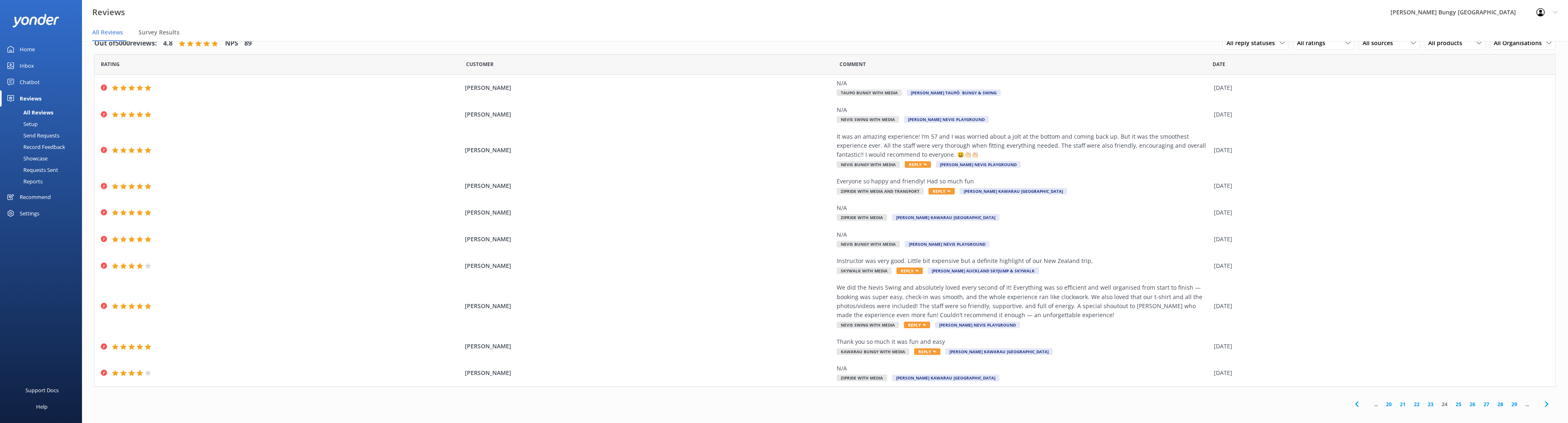
click at [739, 24] on div "Reviews [PERSON_NAME] Bungy [GEOGRAPHIC_DATA] Profile Settings Logout" at bounding box center [784, 12] width 1568 height 24
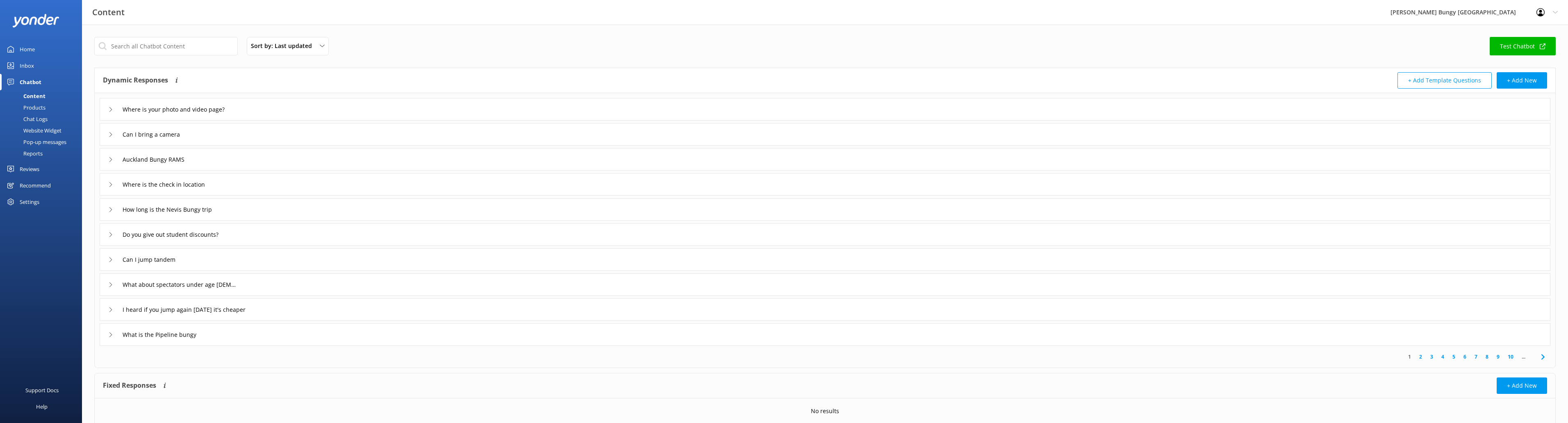
click at [37, 65] on link "Inbox" at bounding box center [41, 65] width 82 height 17
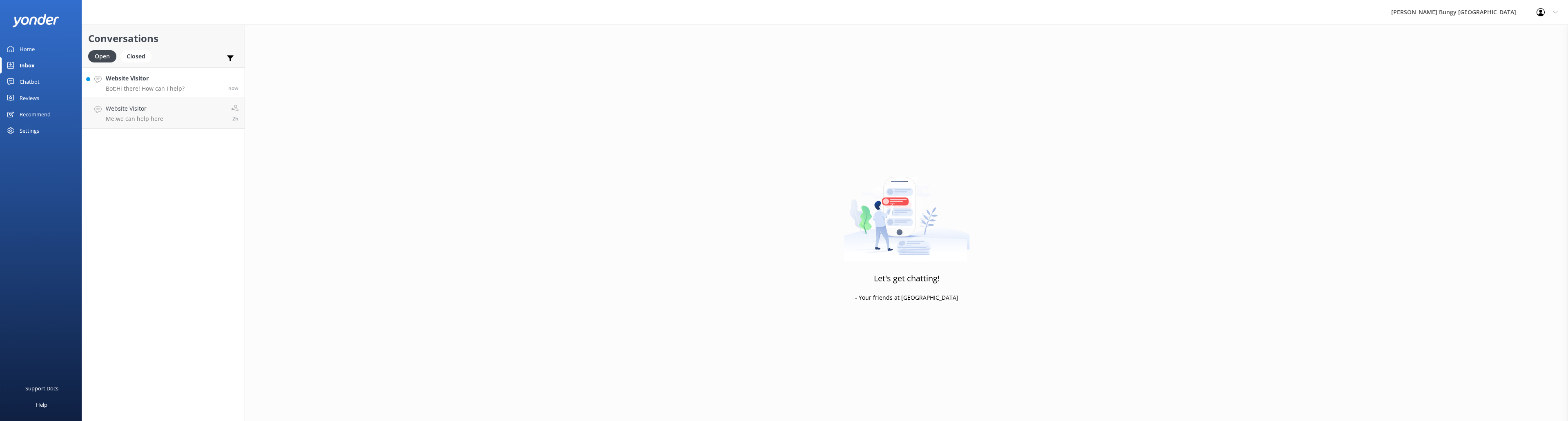
click at [143, 77] on h4 "Website Visitor" at bounding box center [145, 78] width 79 height 9
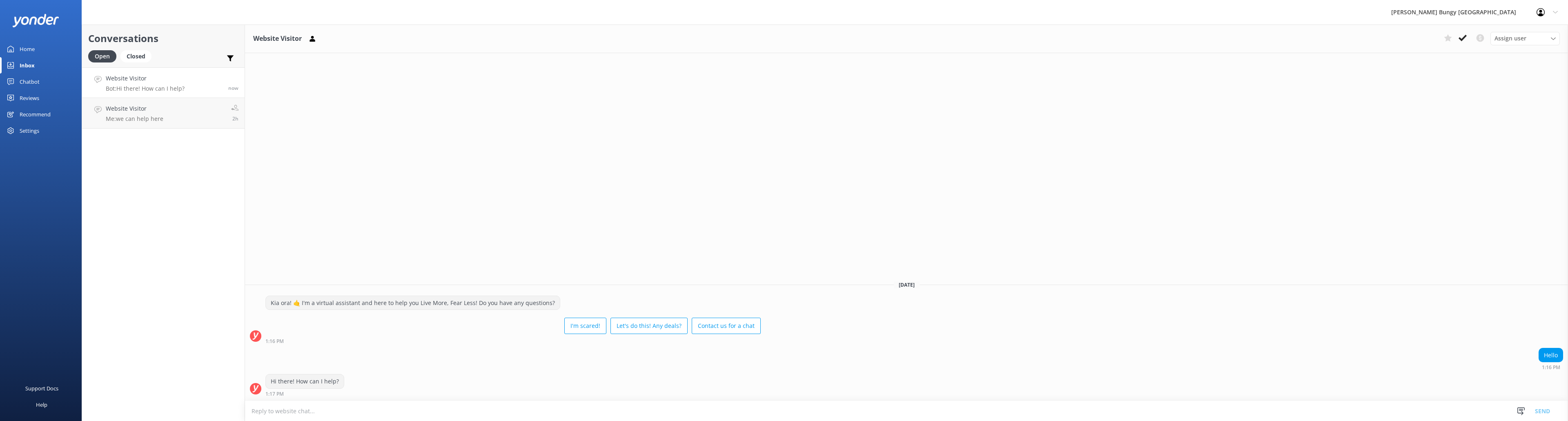
click at [159, 85] on div "Website Visitor Bot: Hi there! How can I help?" at bounding box center [145, 82] width 79 height 18
click at [162, 111] on h4 "Website Visitor" at bounding box center [135, 108] width 58 height 9
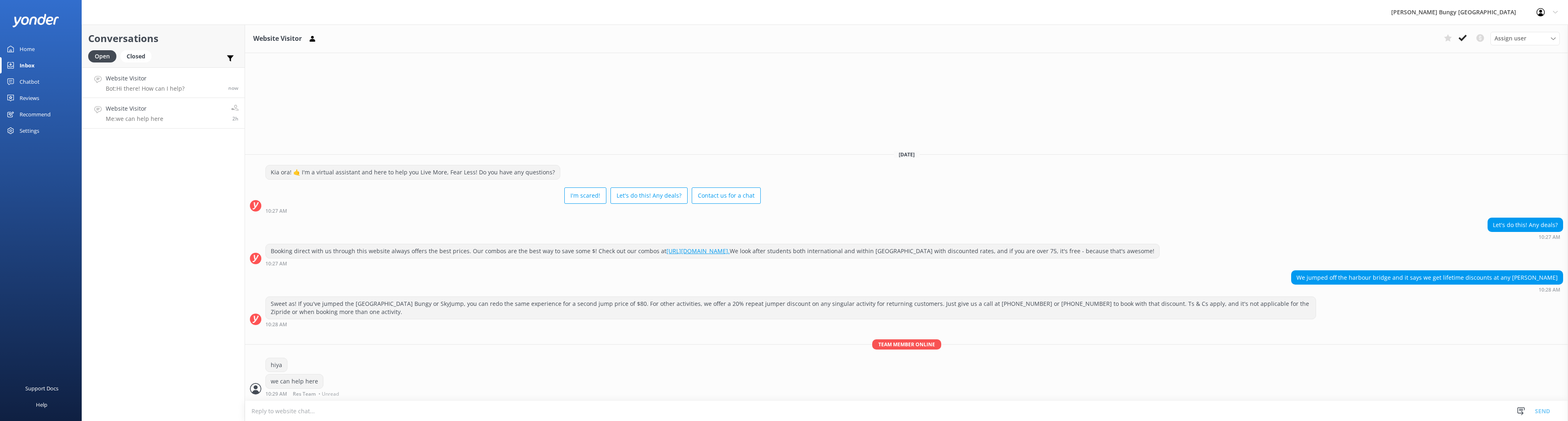
click at [155, 85] on p "Bot: Hi there! How can I help?" at bounding box center [145, 89] width 79 height 7
